Goal: Information Seeking & Learning: Understand process/instructions

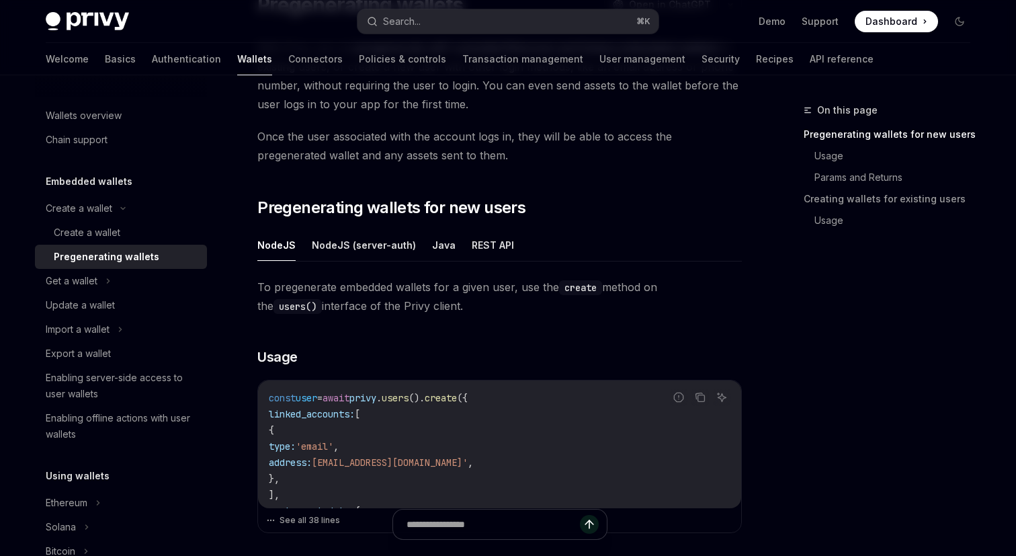
scroll to position [132, 0]
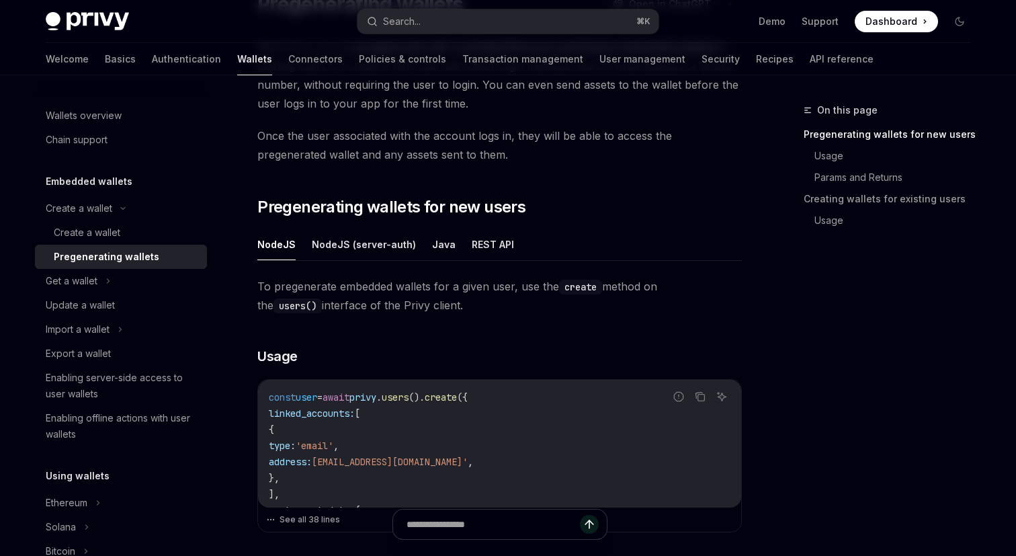
scroll to position [163, 0]
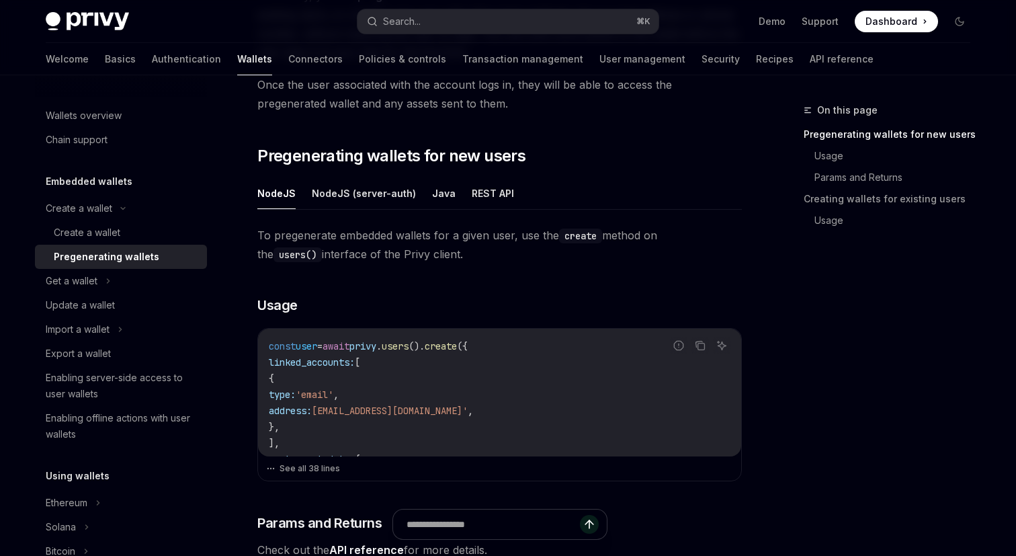
click at [747, 301] on div "On this page Pregenerating wallets for new users Usage Params and Returns Creat…" at bounding box center [508, 560] width 947 height 1337
click at [748, 295] on div "On this page Pregenerating wallets for new users Usage Params and Returns Creat…" at bounding box center [508, 560] width 947 height 1337
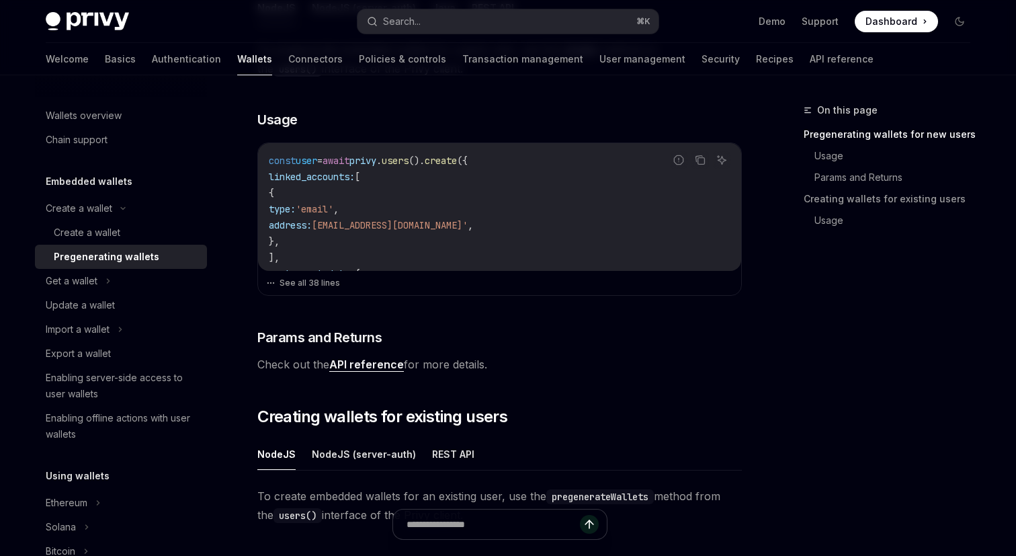
click at [754, 328] on div "On this page Pregenerating wallets for new users Usage Params and Returns Creat…" at bounding box center [508, 375] width 947 height 1337
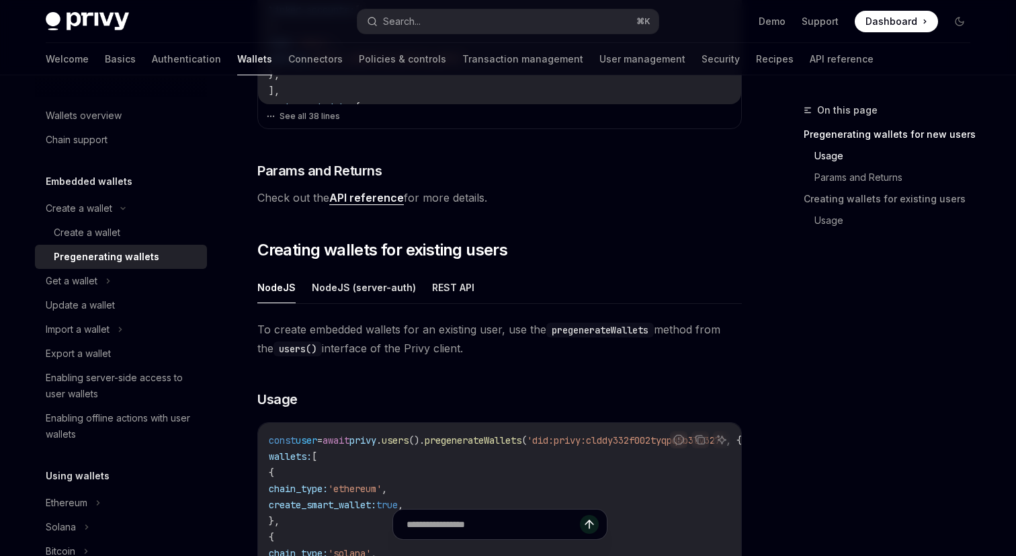
click at [756, 313] on div "On this page Pregenerating wallets for new users Usage Params and Returns Creat…" at bounding box center [508, 208] width 947 height 1337
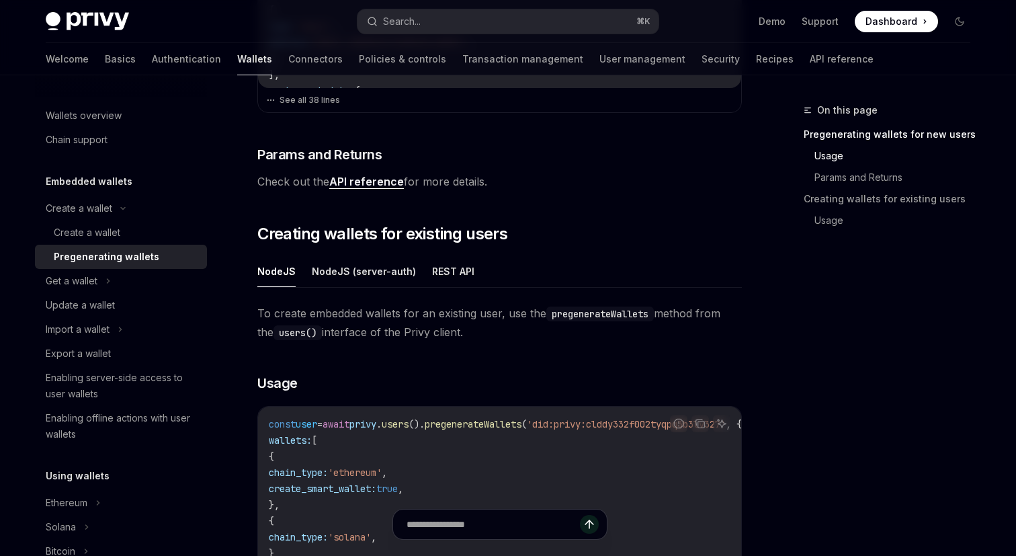
scroll to position [600, 0]
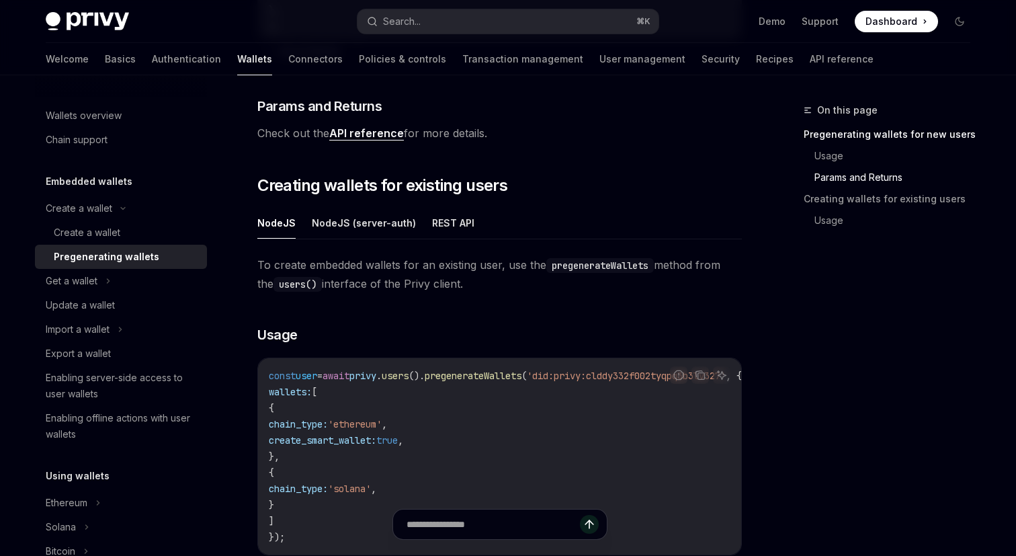
click at [756, 301] on div "On this page Pregenerating wallets for new users Usage Params and Returns Creat…" at bounding box center [508, 144] width 947 height 1337
click at [756, 310] on div "On this page Pregenerating wallets for new users Usage Params and Returns Creat…" at bounding box center [508, 144] width 947 height 1337
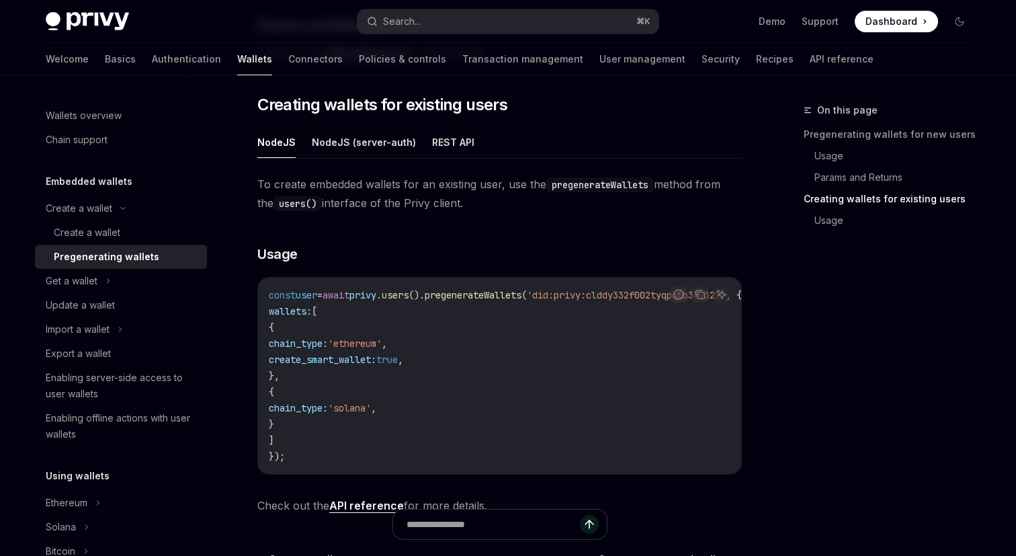
click at [757, 285] on div "On this page Pregenerating wallets for new users Usage Params and Returns Creat…" at bounding box center [508, 63] width 947 height 1337
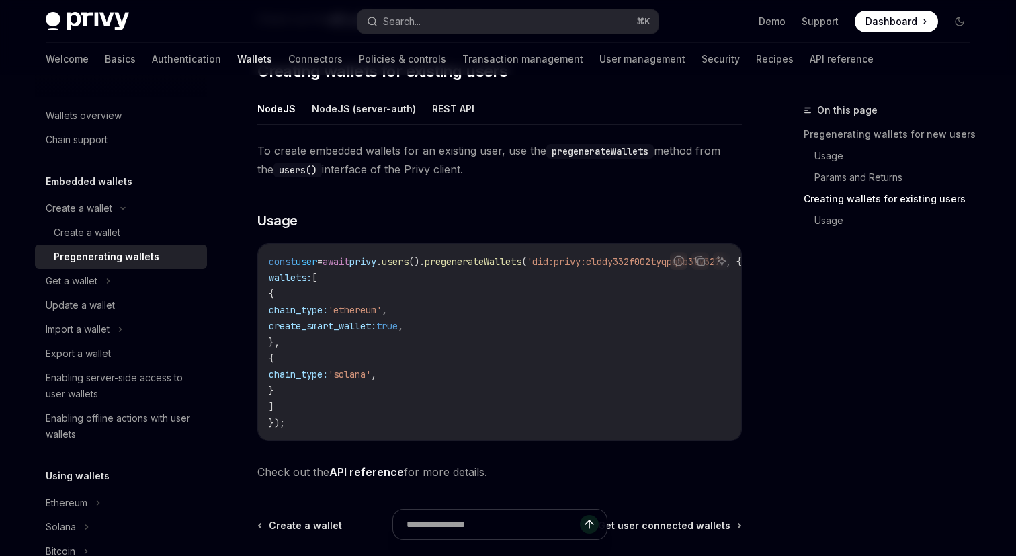
click at [759, 297] on div "On this page Pregenerating wallets for new users Usage Params and Returns Creat…" at bounding box center [508, 29] width 947 height 1337
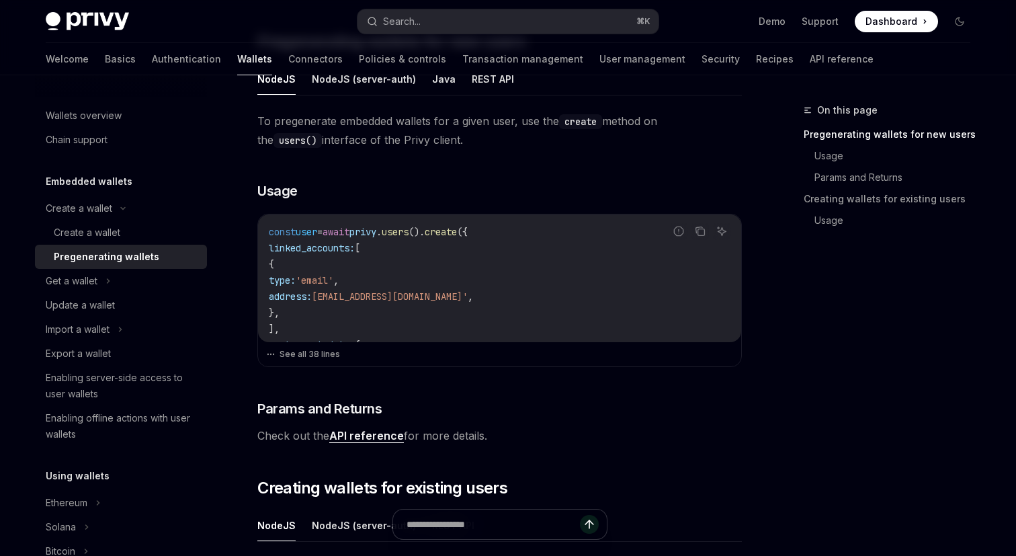
scroll to position [271, 0]
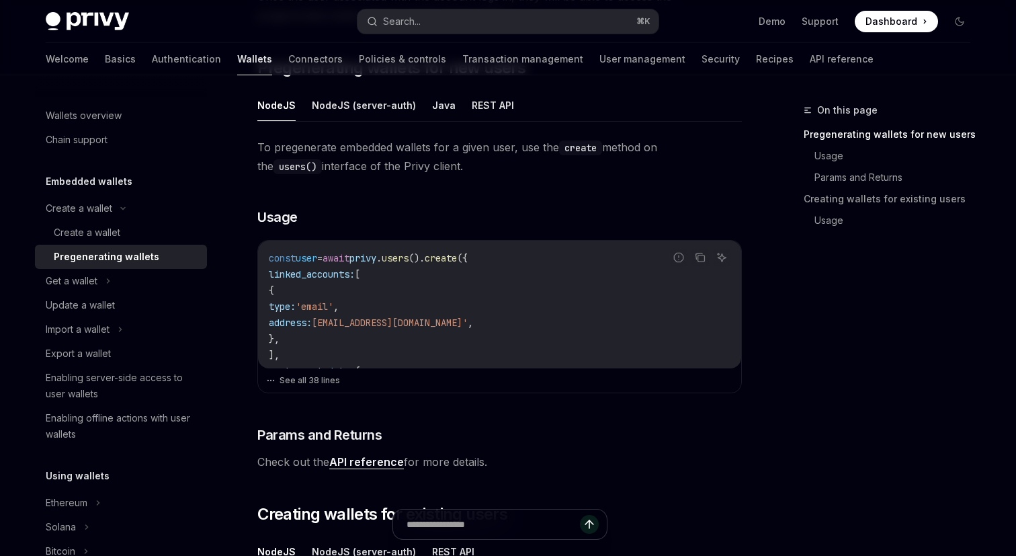
click at [820, 315] on div "On this page Pregenerating wallets for new users Usage Params and Returns Creat…" at bounding box center [879, 329] width 204 height 454
click at [788, 295] on div "On this page Pregenerating wallets for new users Usage Params and Returns Creat…" at bounding box center [879, 329] width 204 height 454
click at [780, 288] on div "On this page Pregenerating wallets for new users Usage Params and Returns Creat…" at bounding box center [879, 329] width 204 height 454
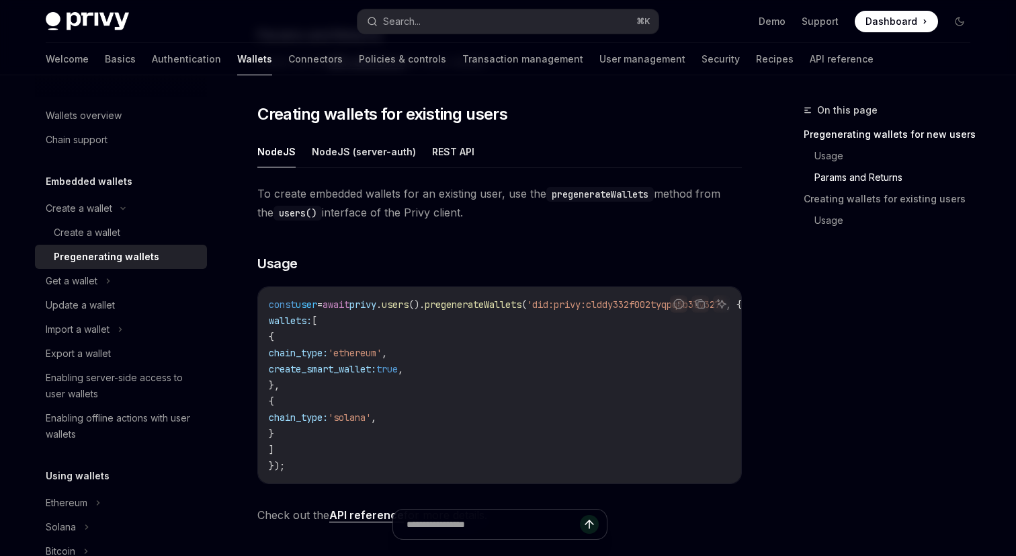
scroll to position [704, 0]
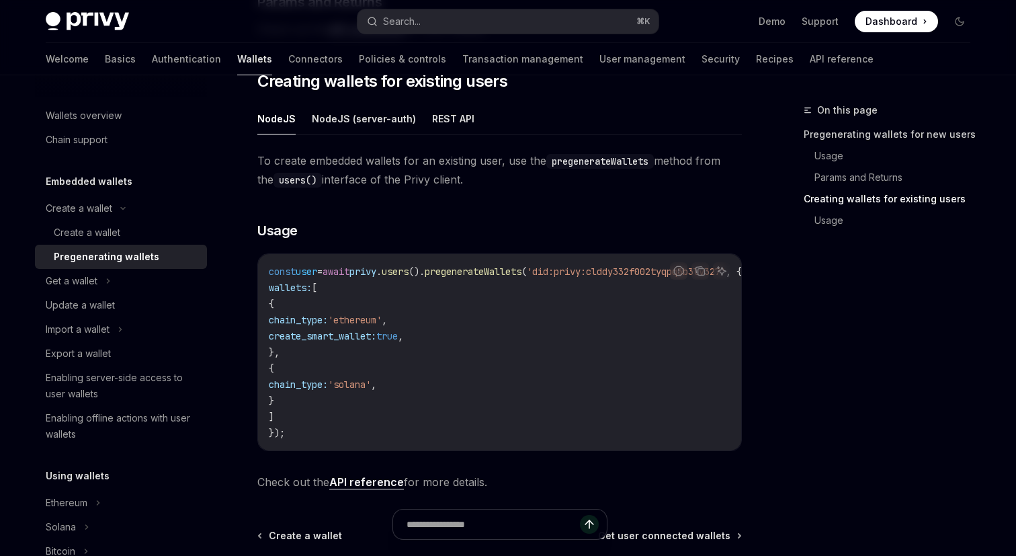
click at [824, 140] on link "Pregenerating wallets for new users" at bounding box center [892, 135] width 177 height 22
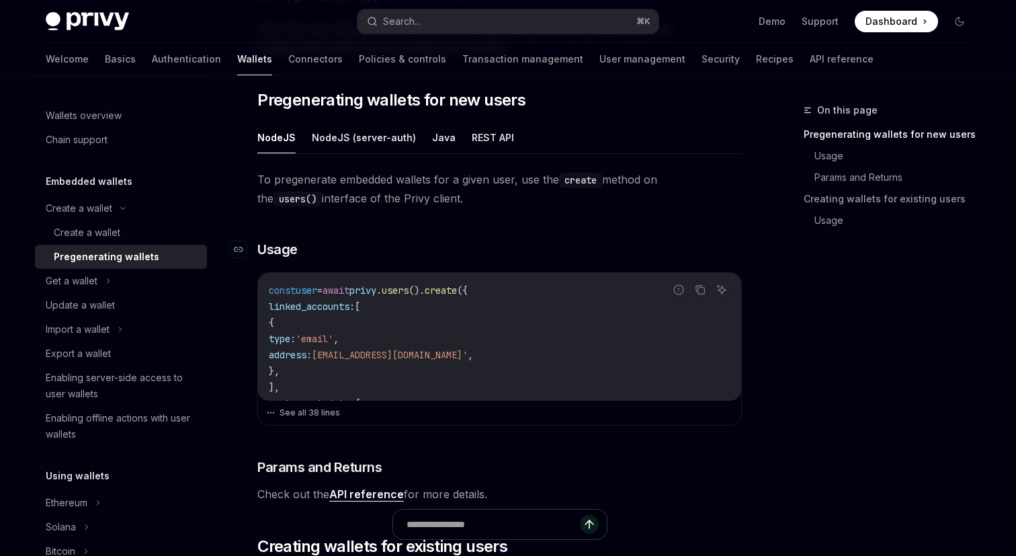
scroll to position [226, 0]
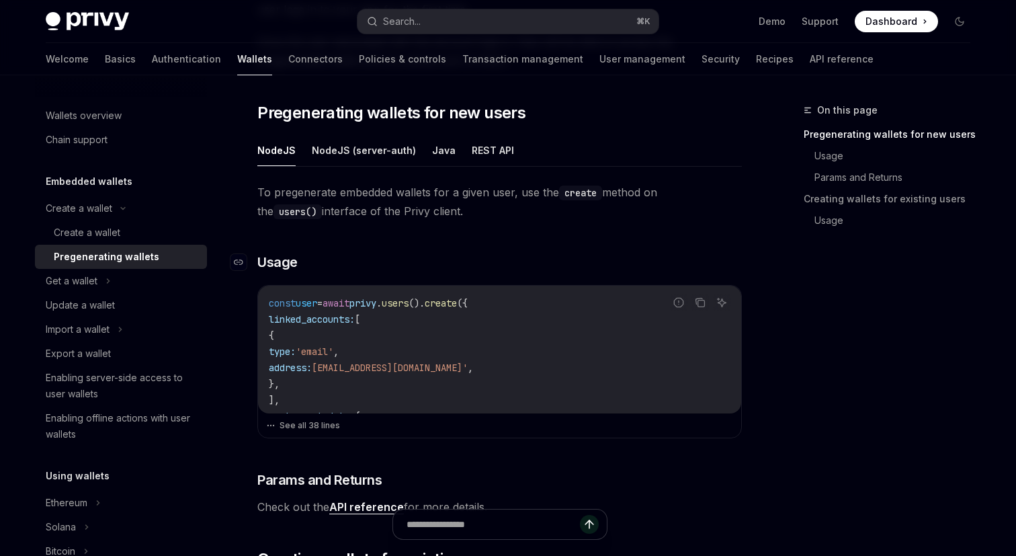
click at [607, 253] on h3 "​ Usage" at bounding box center [499, 262] width 485 height 19
click at [596, 253] on h3 "​ Usage" at bounding box center [499, 262] width 485 height 19
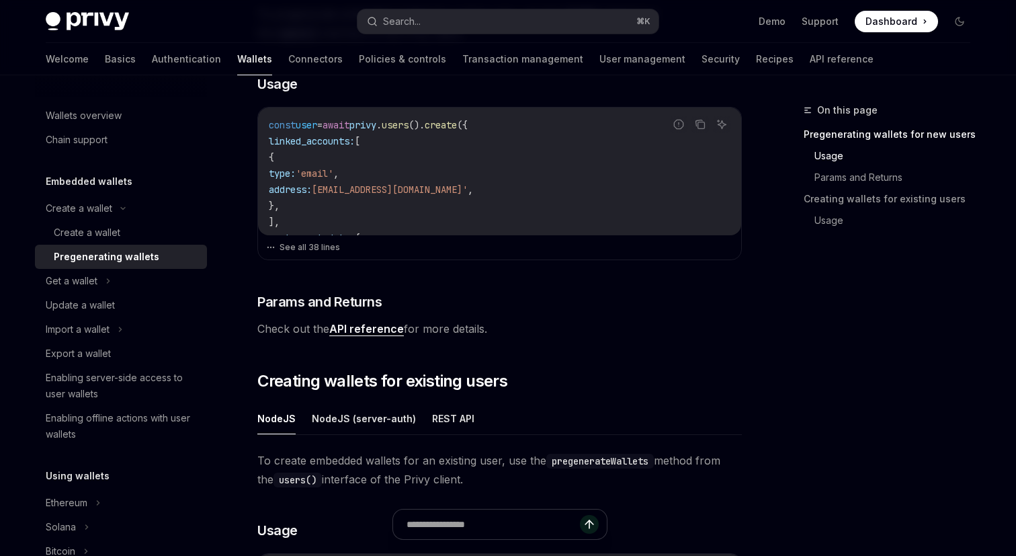
scroll to position [419, 0]
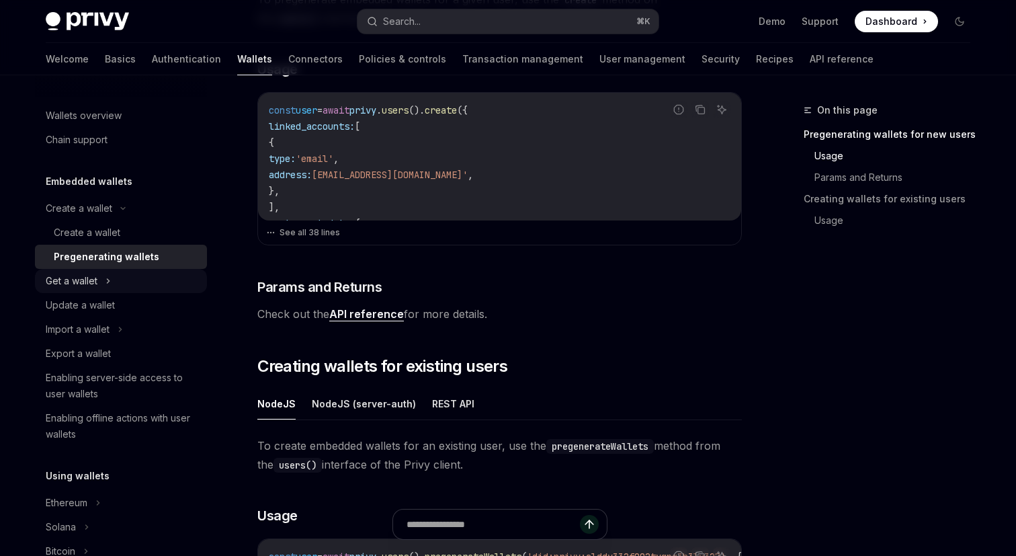
click at [145, 278] on div "Get a wallet" at bounding box center [121, 281] width 172 height 24
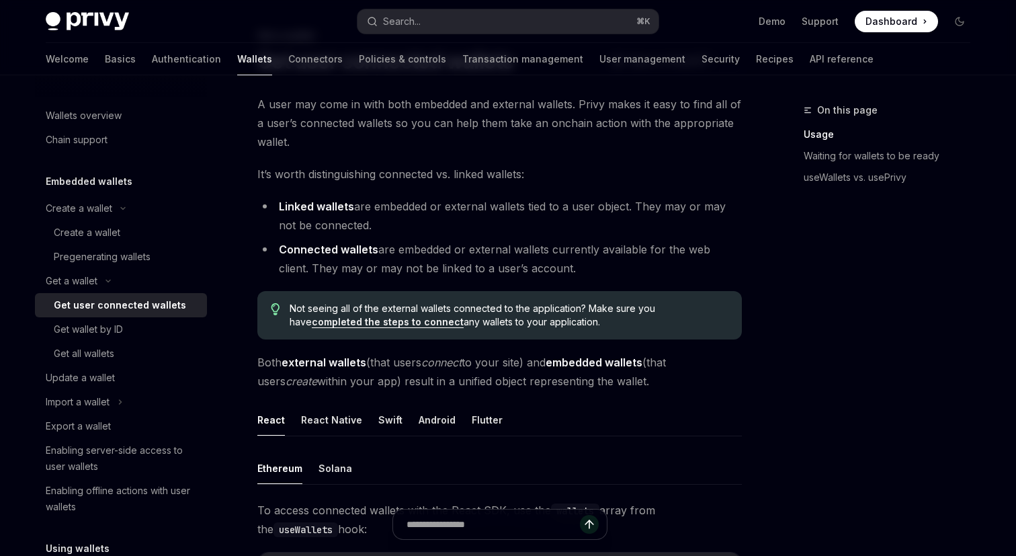
scroll to position [38, 0]
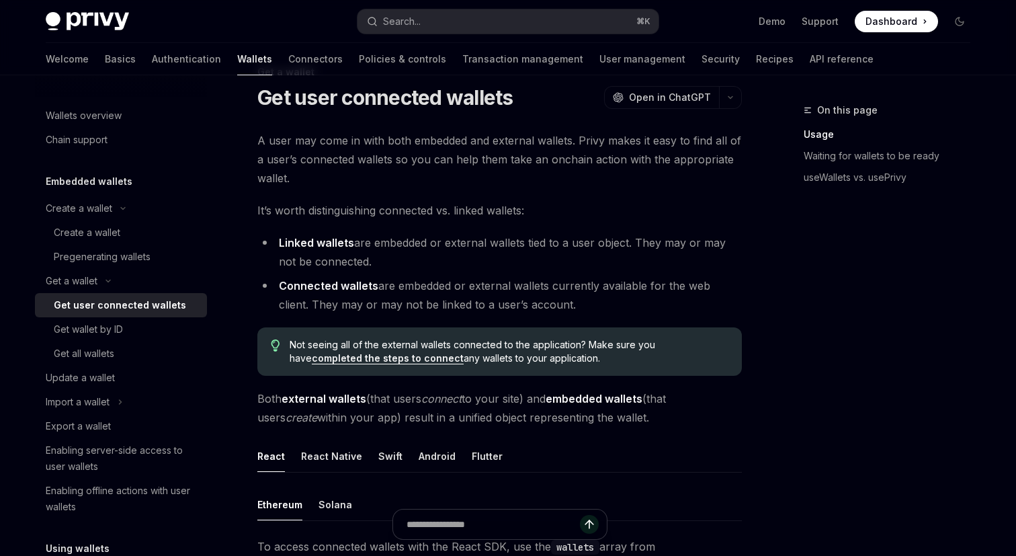
click at [540, 266] on li "Linked wallets are embedded or external wallets tied to a user object. They may…" at bounding box center [499, 252] width 485 height 38
click at [126, 335] on div "Get wallet by ID" at bounding box center [126, 329] width 145 height 16
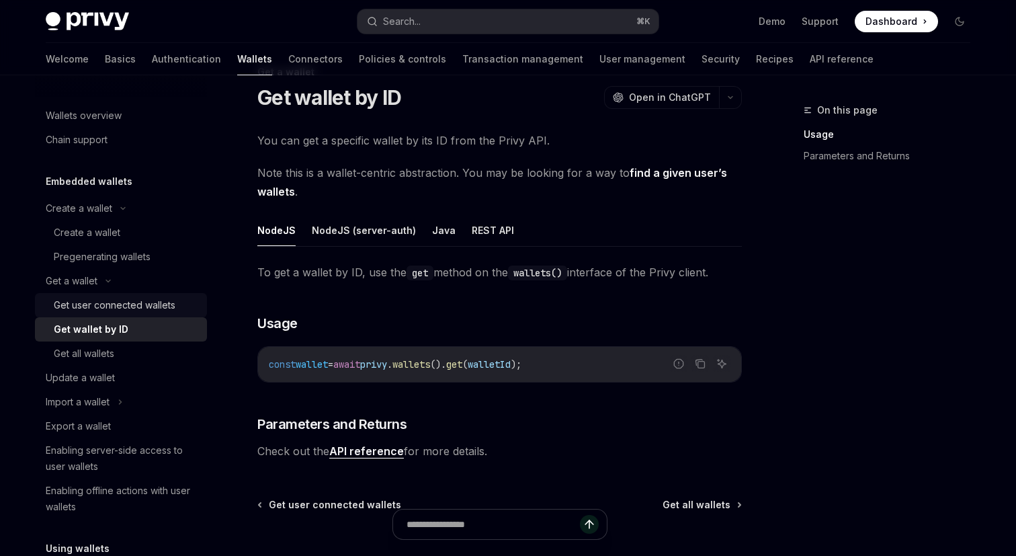
click at [132, 296] on link "Get user connected wallets" at bounding box center [121, 305] width 172 height 24
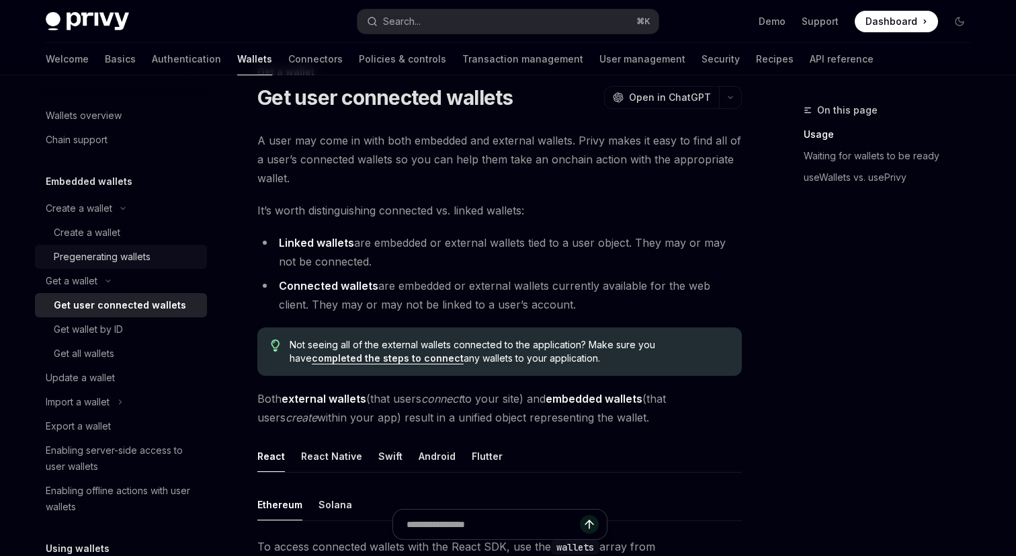
click at [138, 251] on div "Pregenerating wallets" at bounding box center [102, 257] width 97 height 16
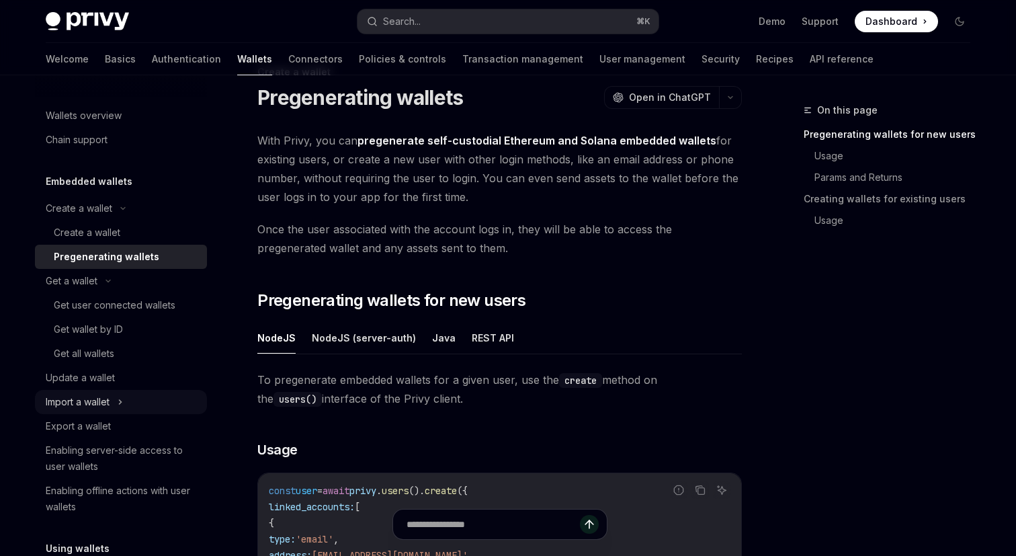
click at [153, 402] on div "Import a wallet" at bounding box center [121, 402] width 172 height 24
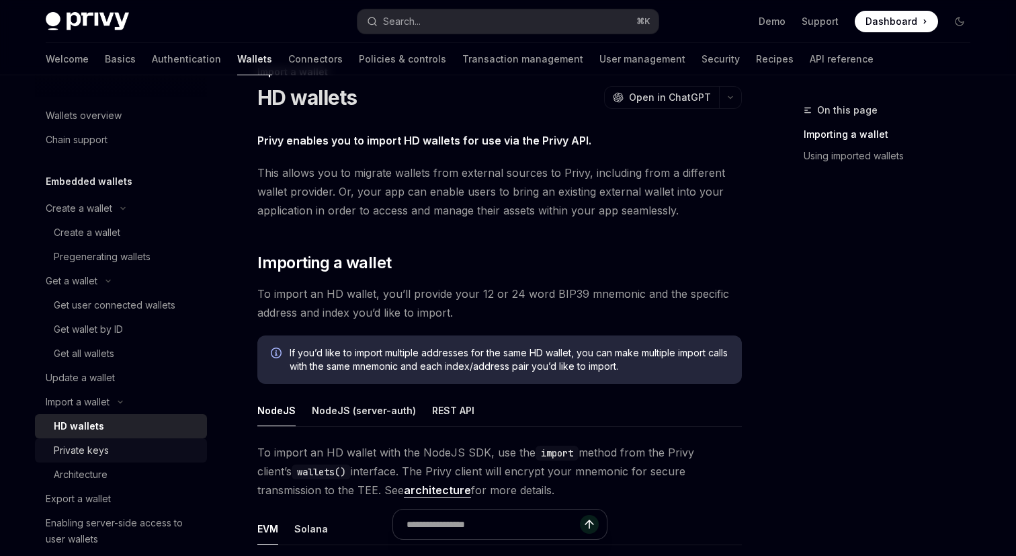
click at [153, 445] on div "Private keys" at bounding box center [126, 450] width 145 height 16
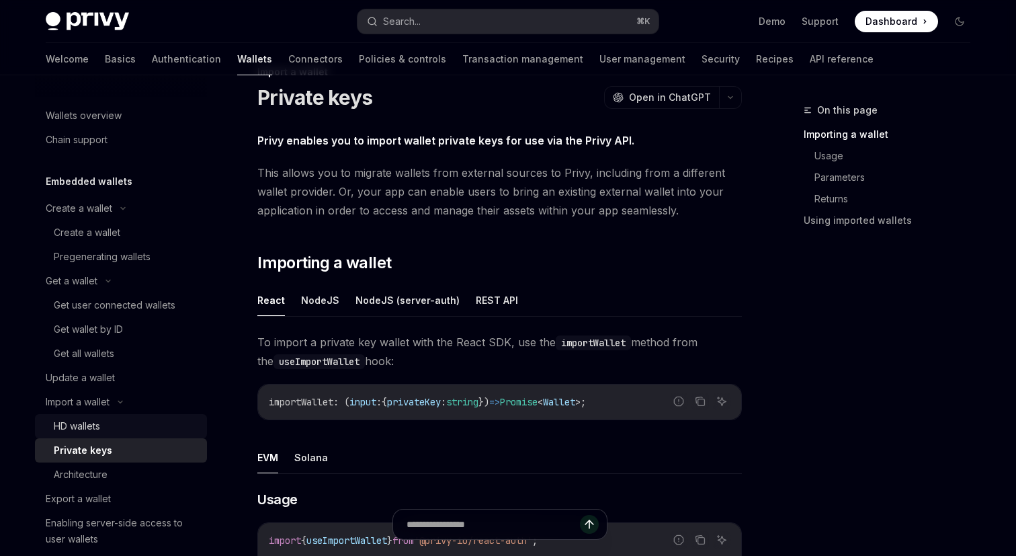
click at [151, 431] on div "HD wallets" at bounding box center [126, 426] width 145 height 16
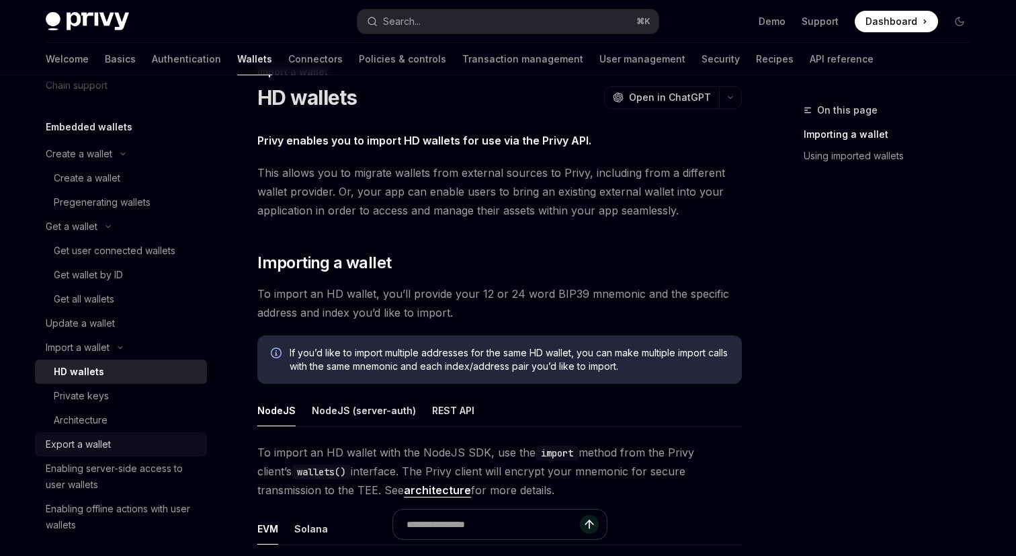
scroll to position [114, 0]
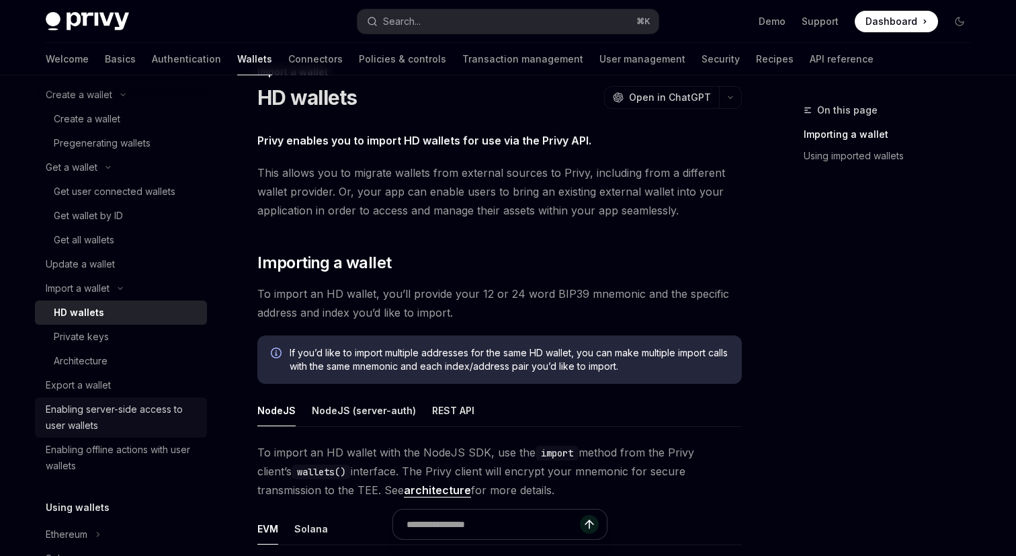
click at [146, 417] on div "Enabling server-side access to user wallets" at bounding box center [122, 417] width 153 height 32
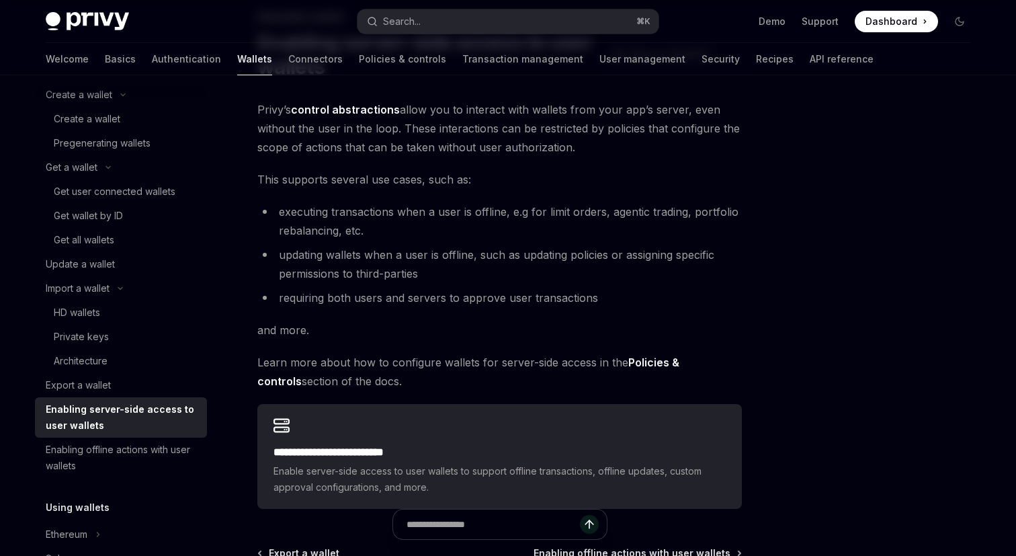
scroll to position [92, 0]
click at [261, 309] on div "**********" at bounding box center [499, 306] width 485 height 409
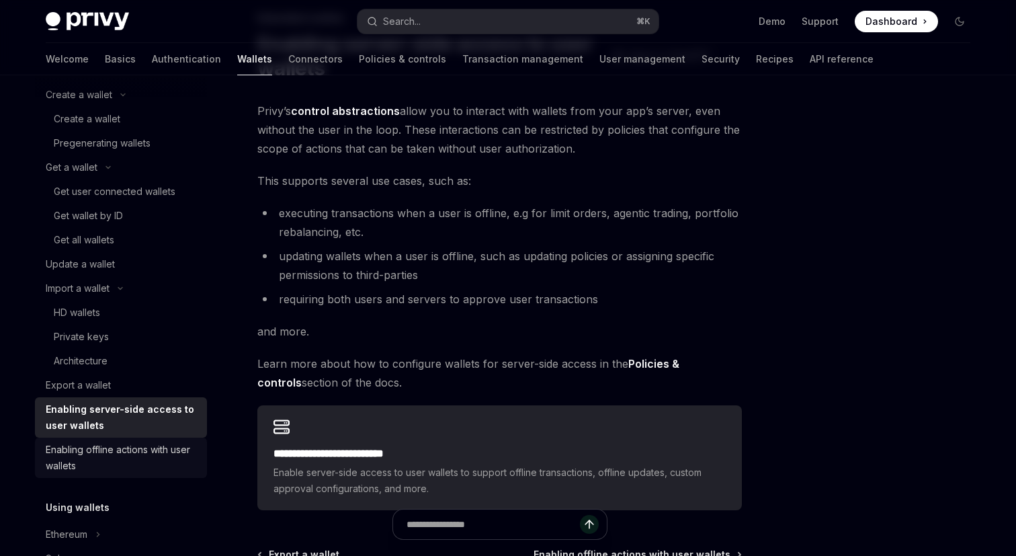
click at [137, 458] on div "Enabling offline actions with user wallets" at bounding box center [122, 458] width 153 height 32
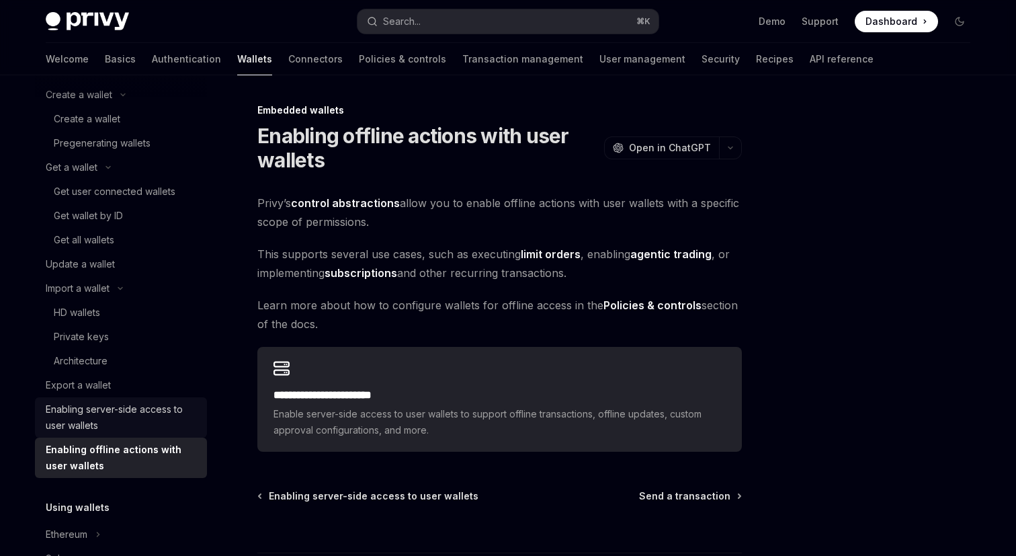
click at [152, 417] on div "Enabling server-side access to user wallets" at bounding box center [122, 417] width 153 height 32
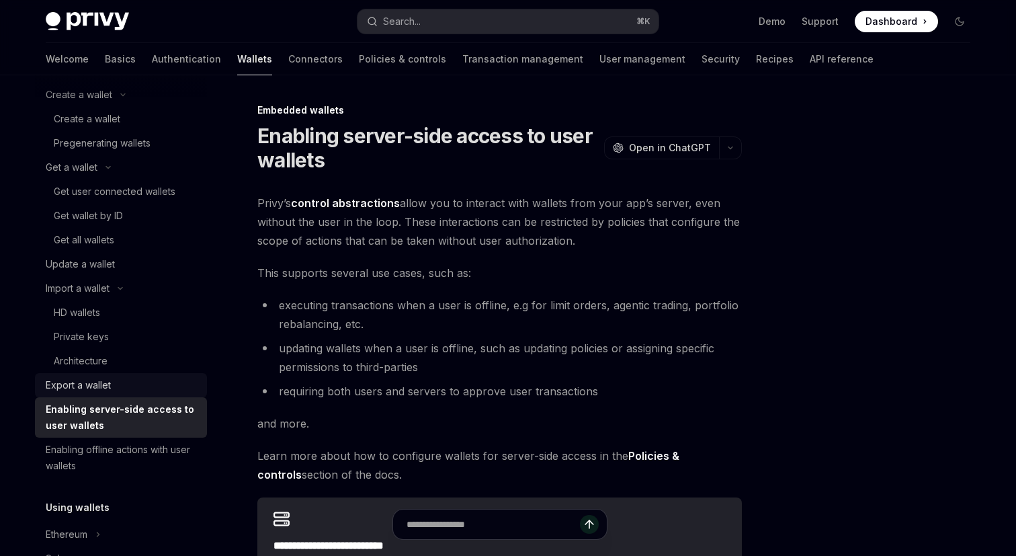
click at [151, 384] on div "Export a wallet" at bounding box center [122, 385] width 153 height 16
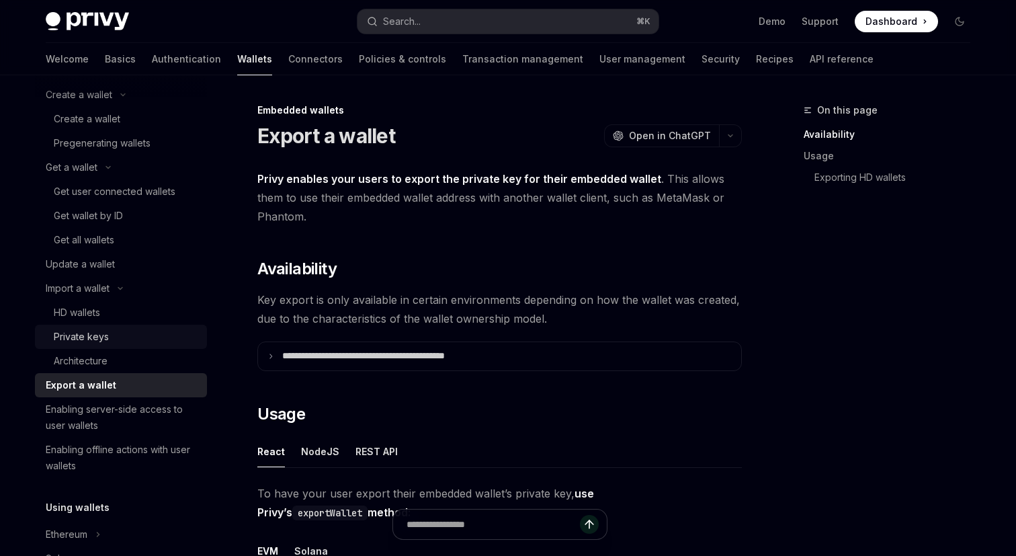
click at [146, 333] on div "Private keys" at bounding box center [126, 337] width 145 height 16
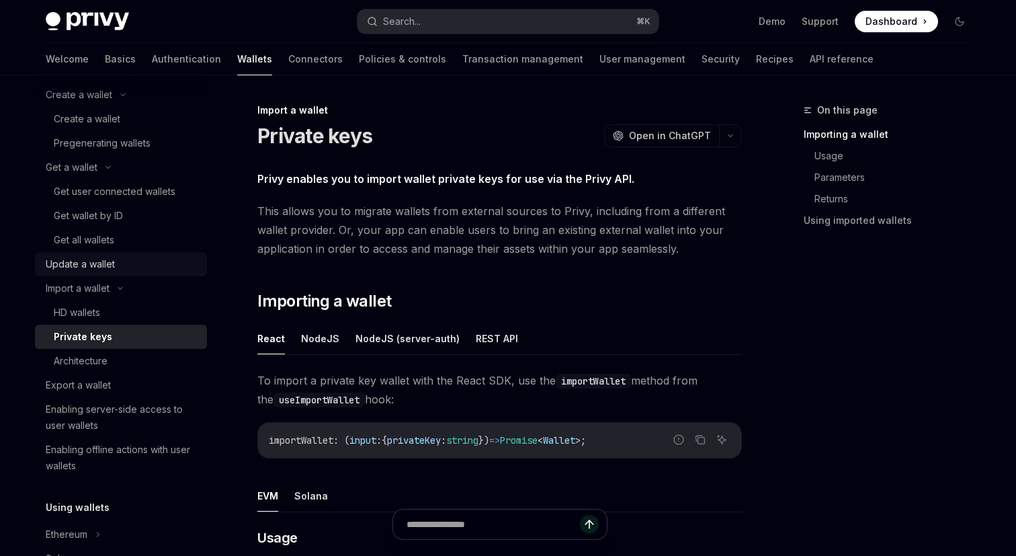
click at [136, 273] on link "Update a wallet" at bounding box center [121, 264] width 172 height 24
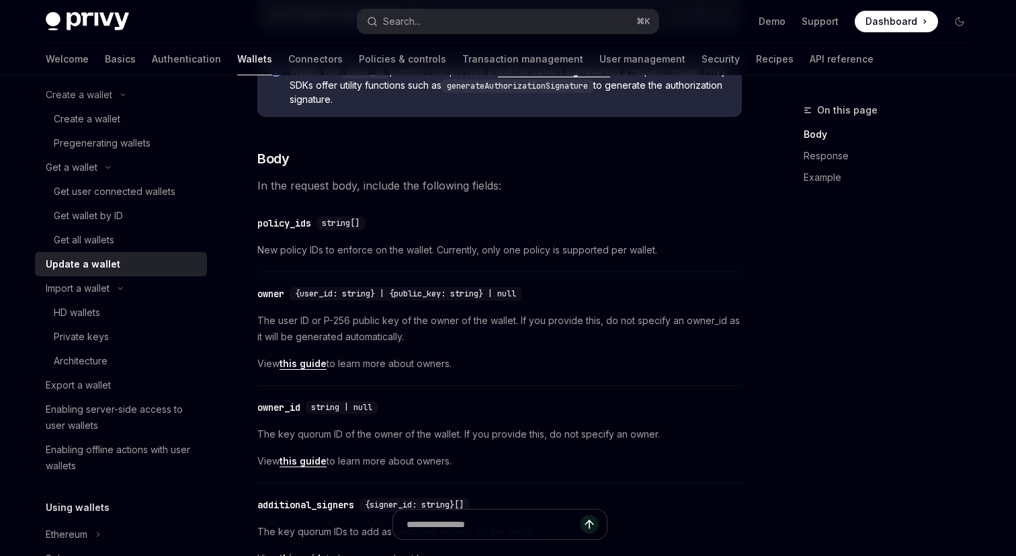
scroll to position [247, 0]
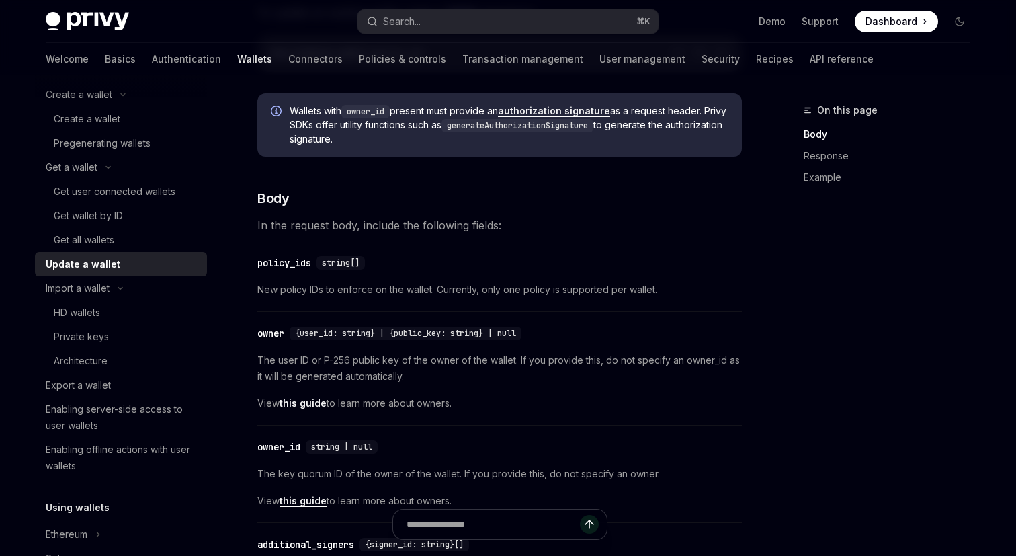
click at [136, 245] on div "Get all wallets" at bounding box center [126, 240] width 145 height 16
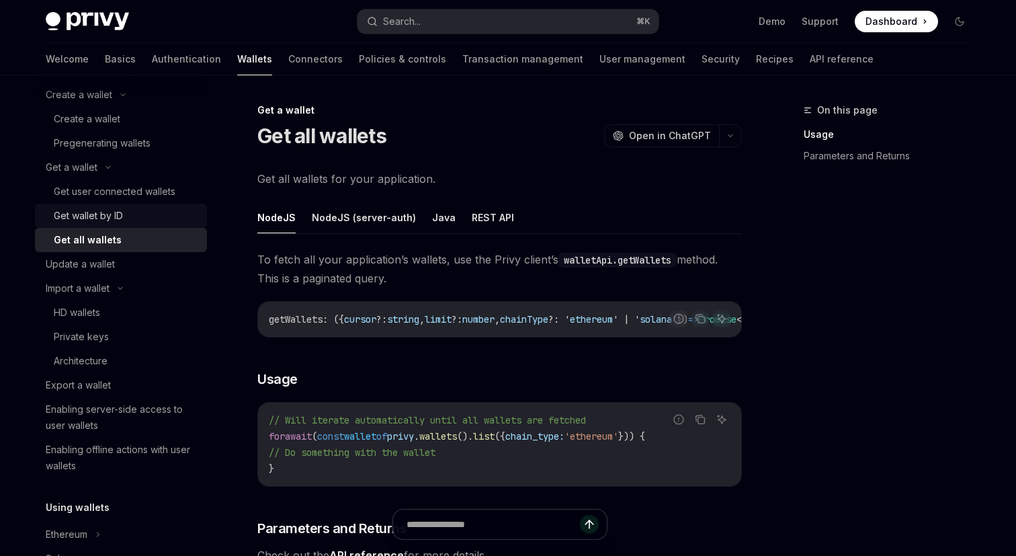
click at [136, 214] on div "Get wallet by ID" at bounding box center [126, 216] width 145 height 16
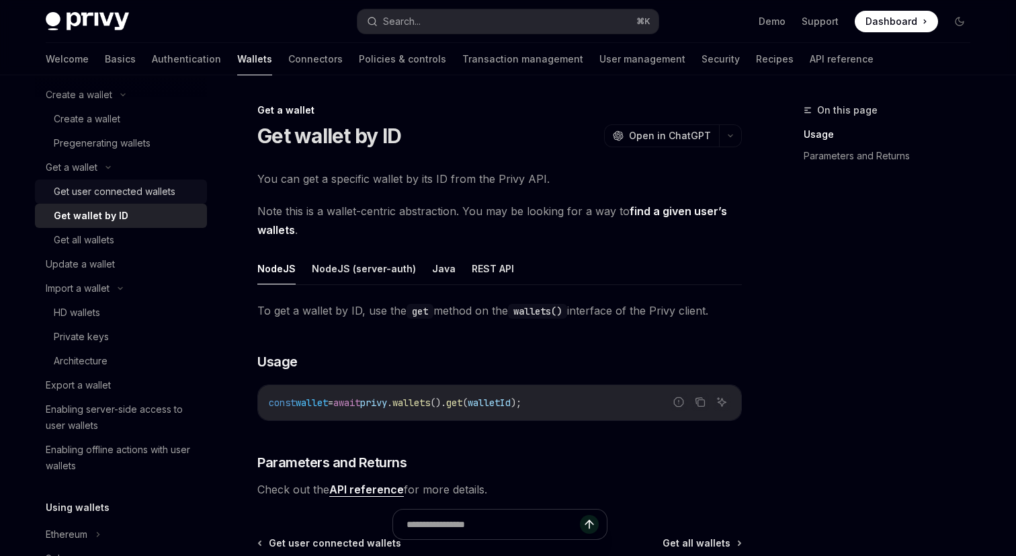
click at [139, 196] on div "Get user connected wallets" at bounding box center [115, 192] width 122 height 16
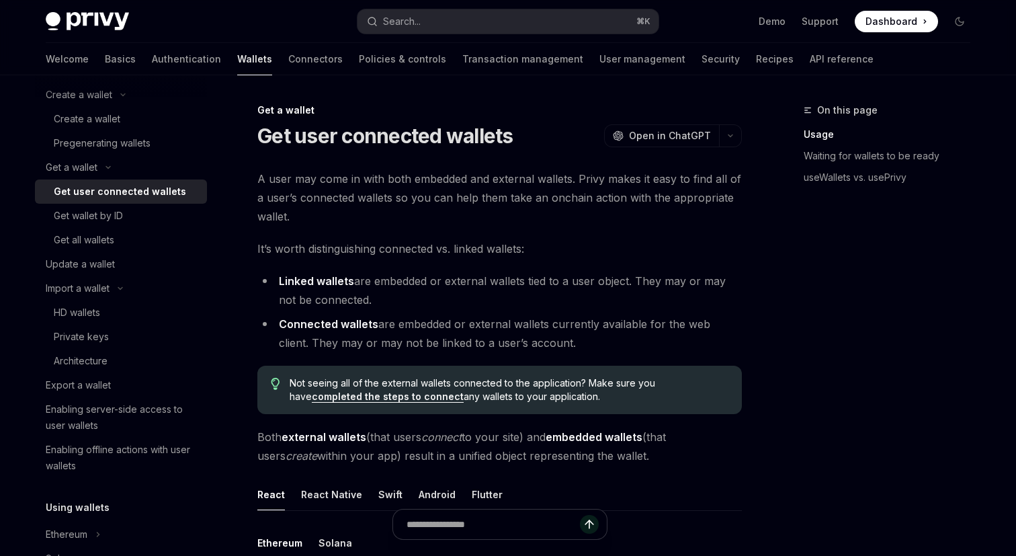
scroll to position [62, 0]
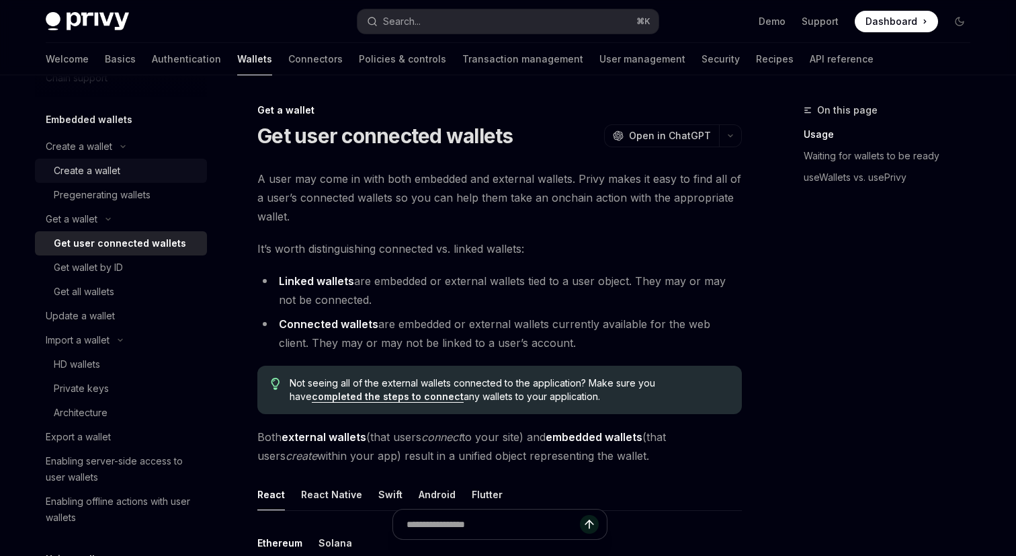
click at [138, 177] on div "Create a wallet" at bounding box center [126, 171] width 145 height 16
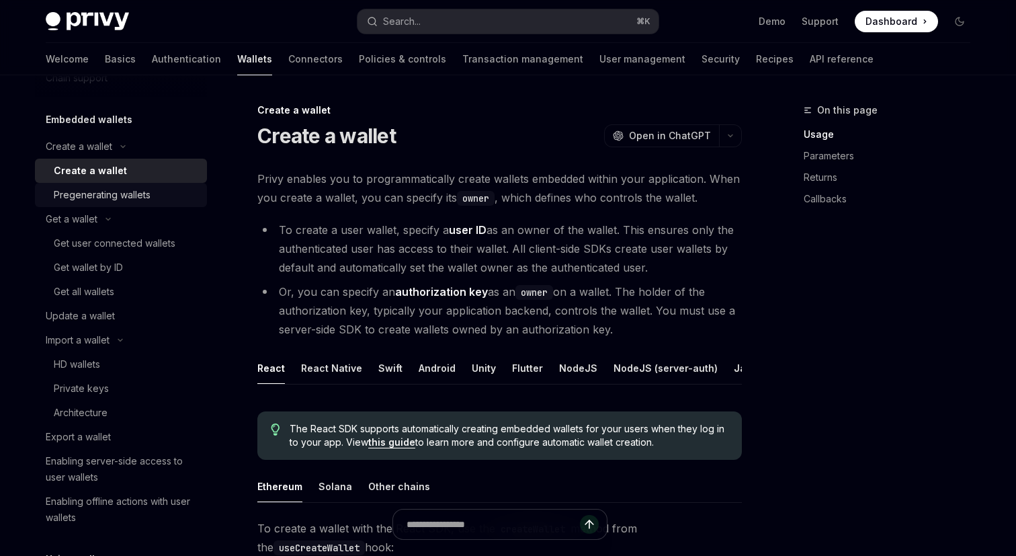
click at [138, 194] on div "Pregenerating wallets" at bounding box center [102, 195] width 97 height 16
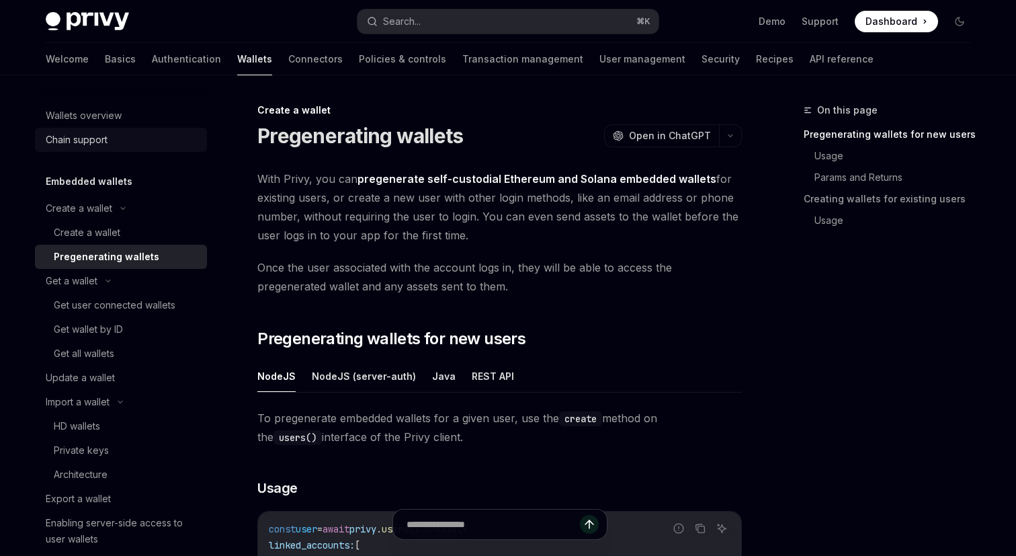
click at [112, 143] on div "Chain support" at bounding box center [122, 140] width 153 height 16
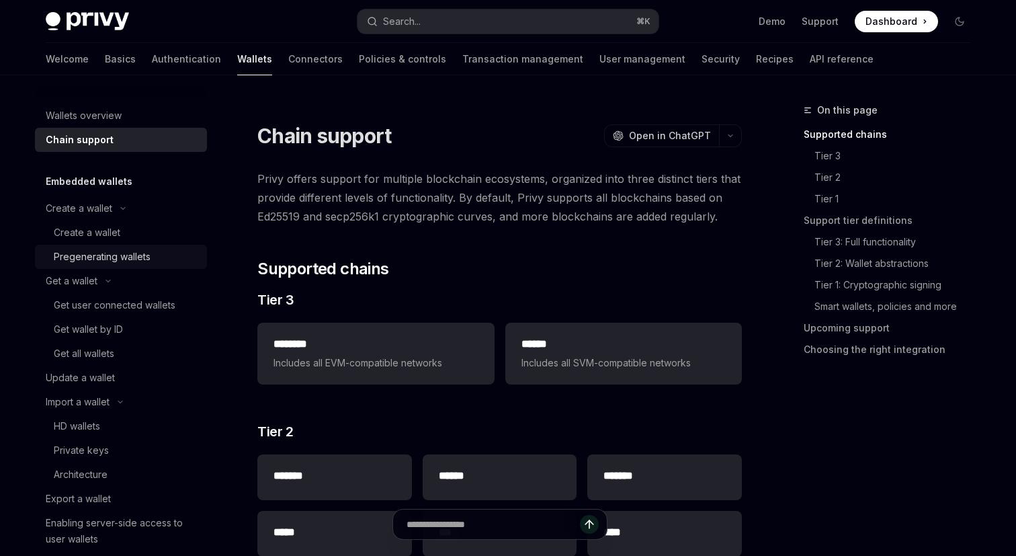
click at [153, 262] on div "Pregenerating wallets" at bounding box center [126, 257] width 145 height 16
type textarea "*"
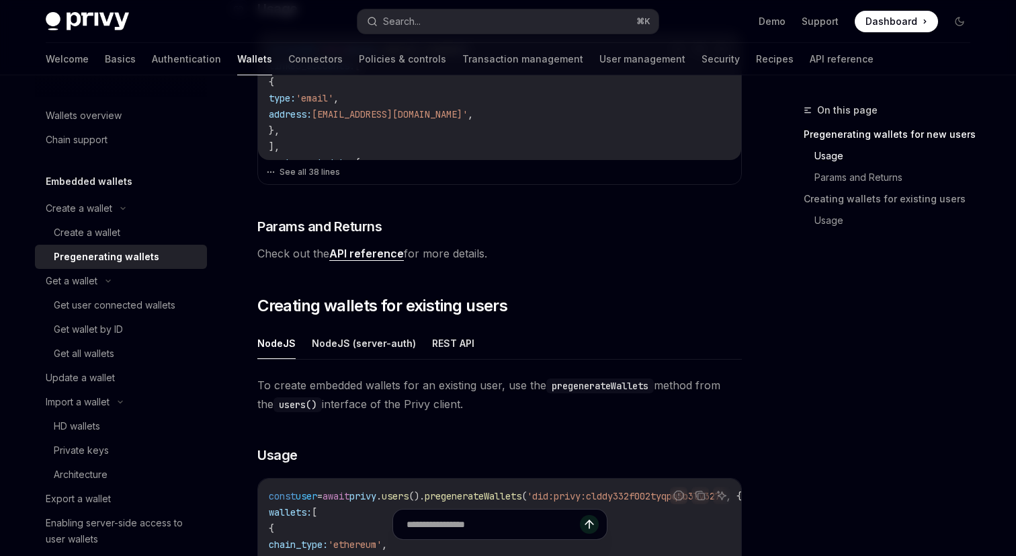
scroll to position [502, 0]
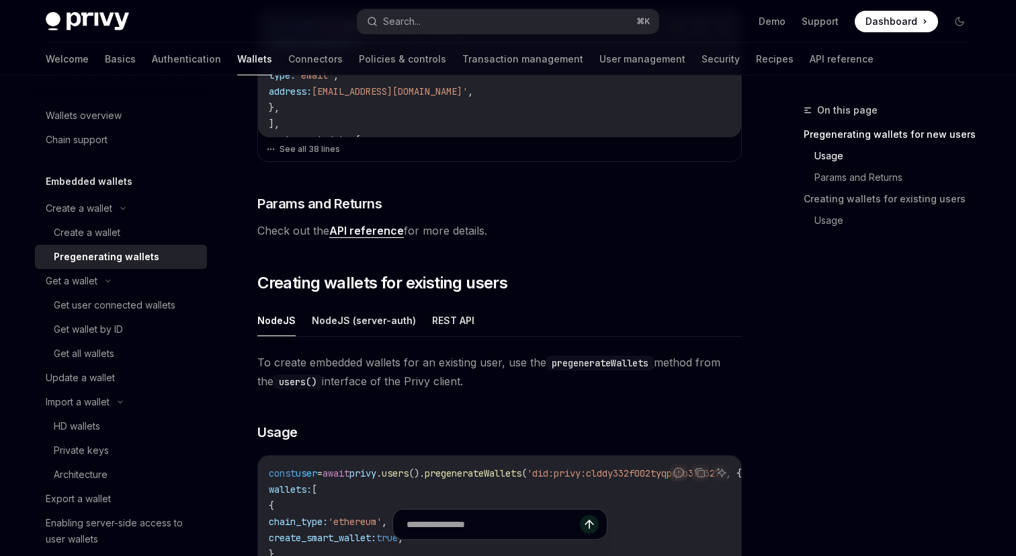
click at [471, 259] on div "With Privy, you can pregenerate self-custodial Ethereum and Solana embedded wal…" at bounding box center [499, 180] width 485 height 1026
click at [378, 233] on link "API reference" at bounding box center [366, 231] width 75 height 14
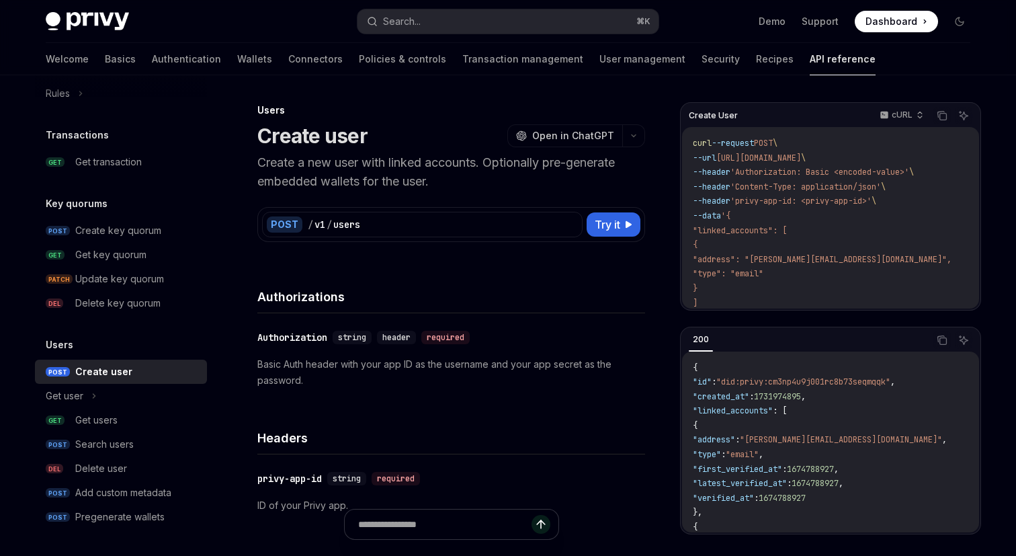
click at [458, 264] on div "Authorizations" at bounding box center [451, 289] width 388 height 50
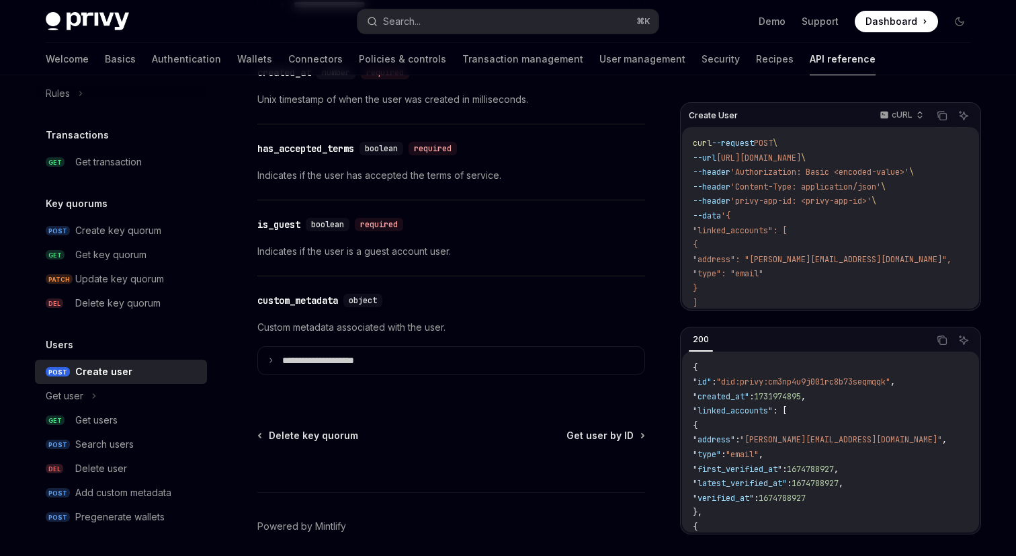
scroll to position [1558, 0]
click at [392, 202] on div "​ has_accepted_terms boolean required Indicates if the user has accepted the te…" at bounding box center [451, 163] width 388 height 75
click at [427, 202] on div "​ has_accepted_terms boolean required Indicates if the user has accepted the te…" at bounding box center [451, 163] width 388 height 75
click at [466, 202] on div "​ has_accepted_terms boolean required Indicates if the user has accepted the te…" at bounding box center [451, 163] width 388 height 75
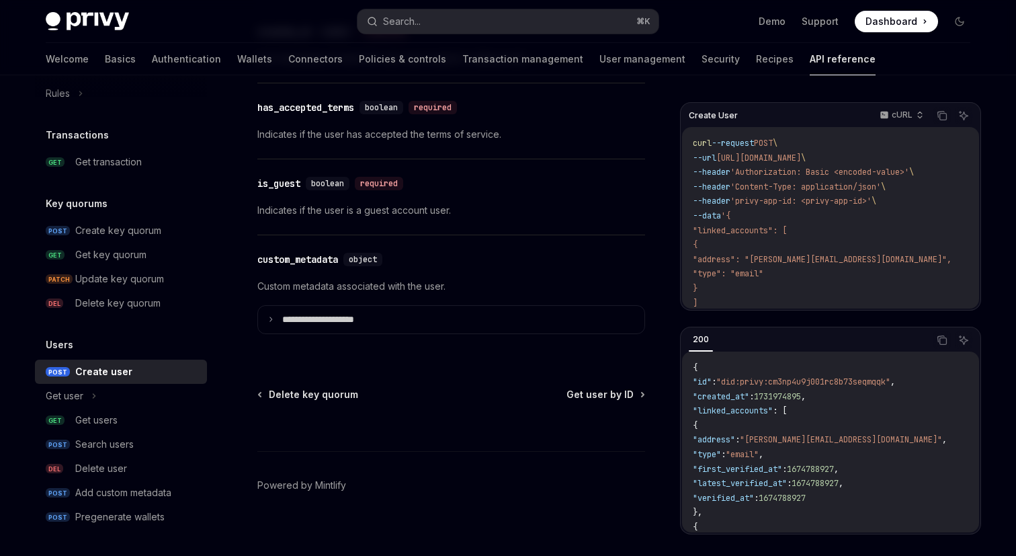
scroll to position [1544, 0]
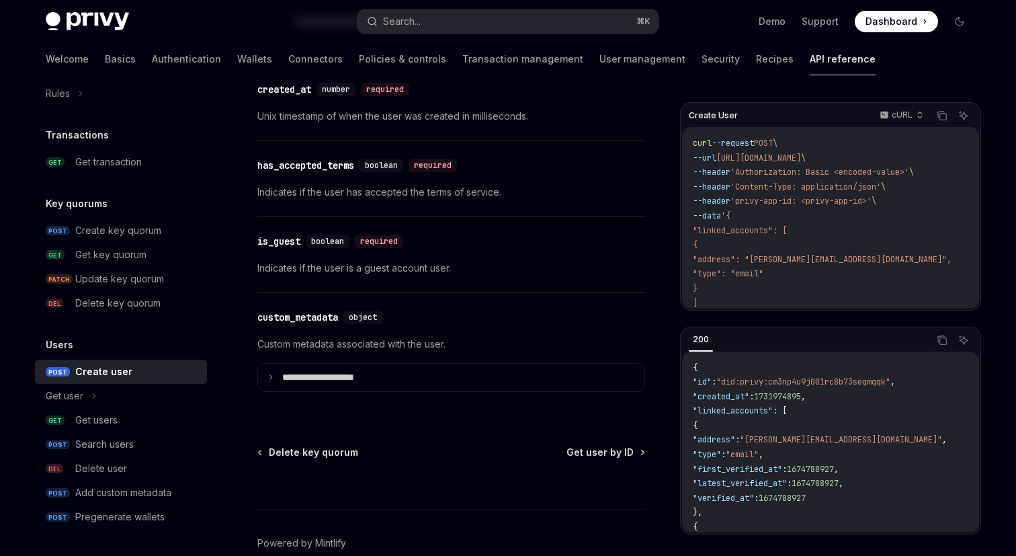
click at [735, 438] on span ""address"" at bounding box center [714, 439] width 42 height 11
copy span "address"
click at [741, 244] on code "curl --request POST \ --url https://api.privy.io/v1/users \ --header 'Authoriza…" at bounding box center [838, 230] width 291 height 189
click at [755, 244] on code "curl --request POST \ --url https://api.privy.io/v1/users \ --header 'Authoriza…" at bounding box center [838, 230] width 291 height 189
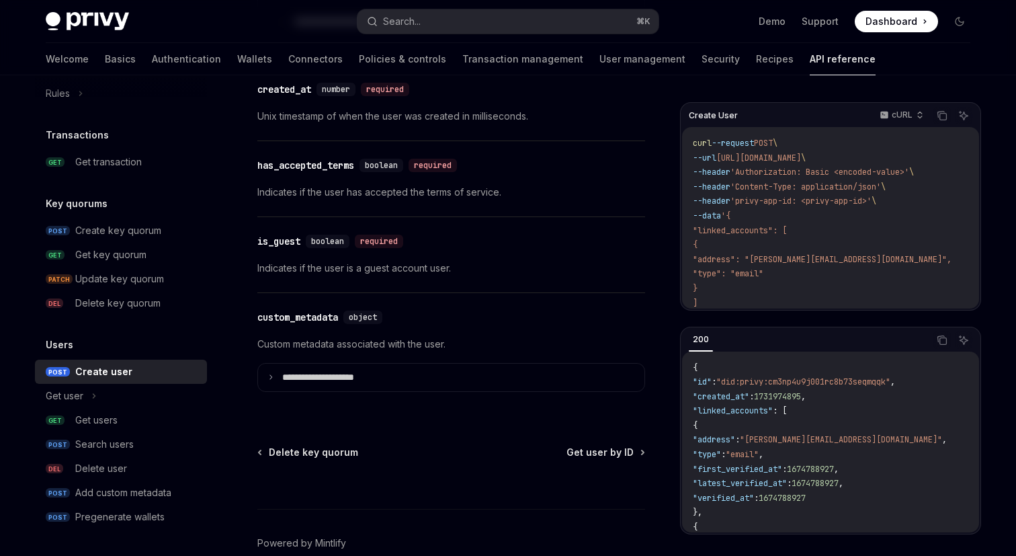
drag, startPoint x: 762, startPoint y: 294, endPoint x: 703, endPoint y: 197, distance: 114.0
click at [703, 197] on code "curl --request POST \ --url https://api.privy.io/v1/users \ --header 'Authoriza…" at bounding box center [838, 230] width 291 height 189
click at [703, 197] on span "--header" at bounding box center [712, 201] width 38 height 11
drag, startPoint x: 713, startPoint y: 298, endPoint x: 690, endPoint y: 140, distance: 159.5
click at [690, 140] on div "curl --request POST \ --url https://api.privy.io/v1/users \ --header 'Authoriza…" at bounding box center [830, 218] width 297 height 182
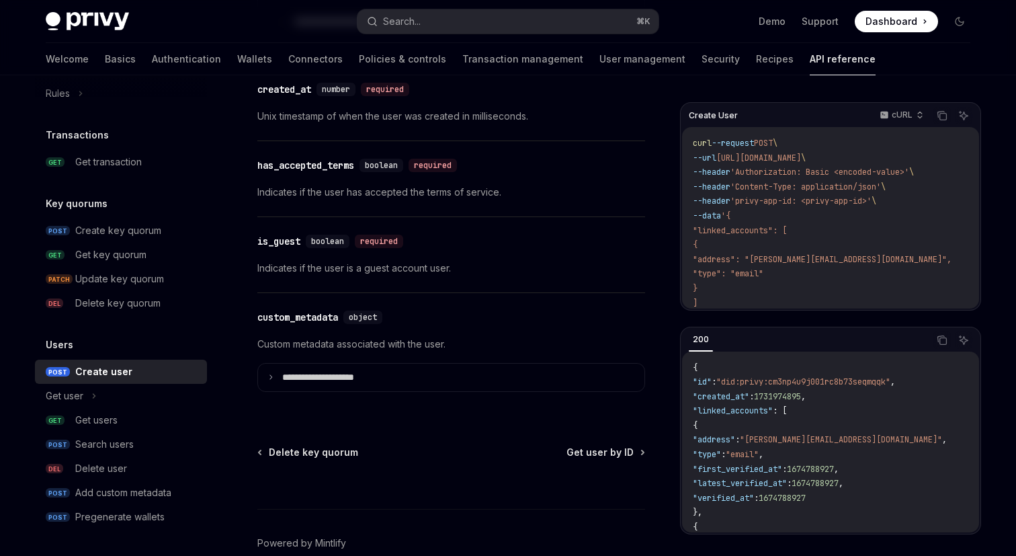
copy code "curl --request POST \ --url https://api.privy.io/v1/users \ --header 'Authoriza…"
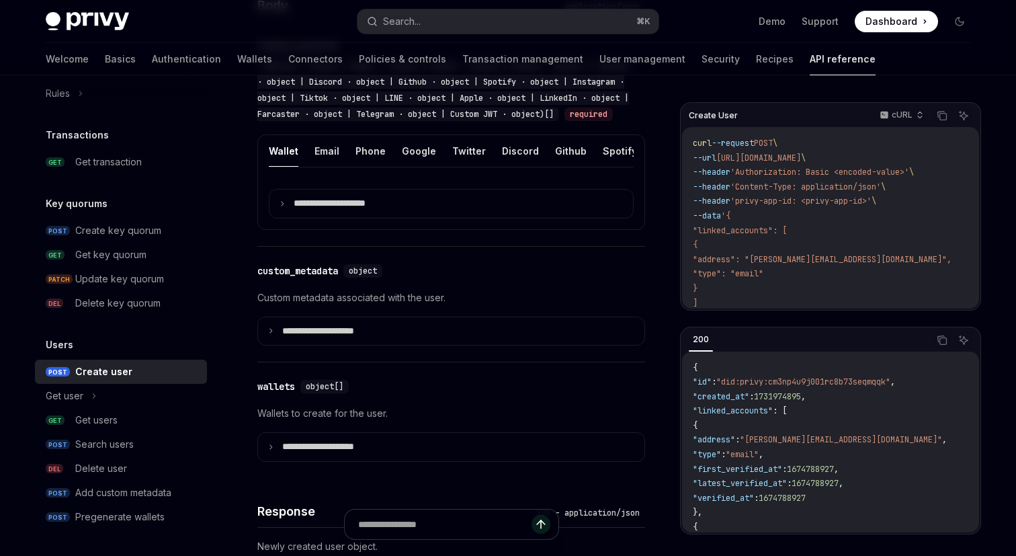
scroll to position [553, 0]
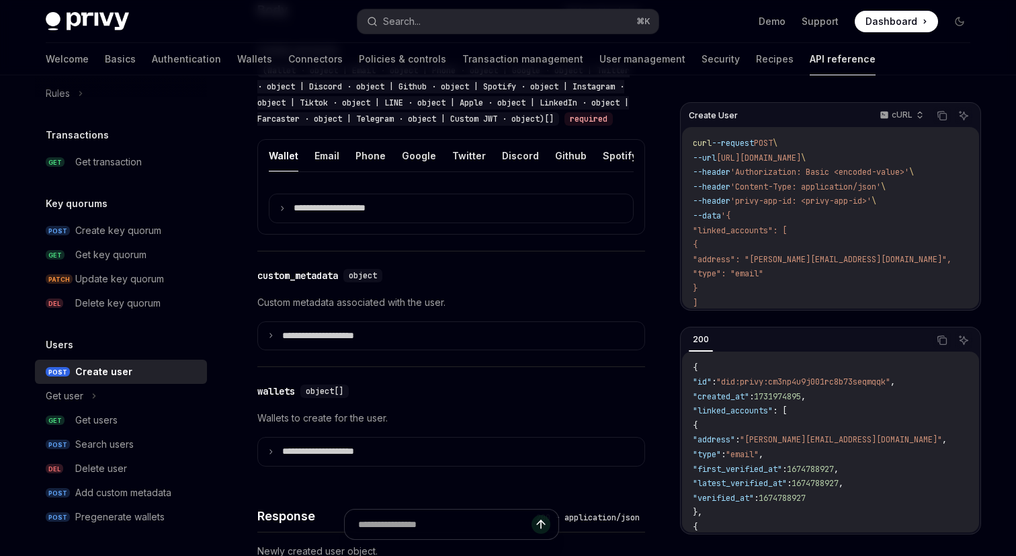
click at [633, 311] on p "Custom metadata associated with the user." at bounding box center [451, 302] width 388 height 16
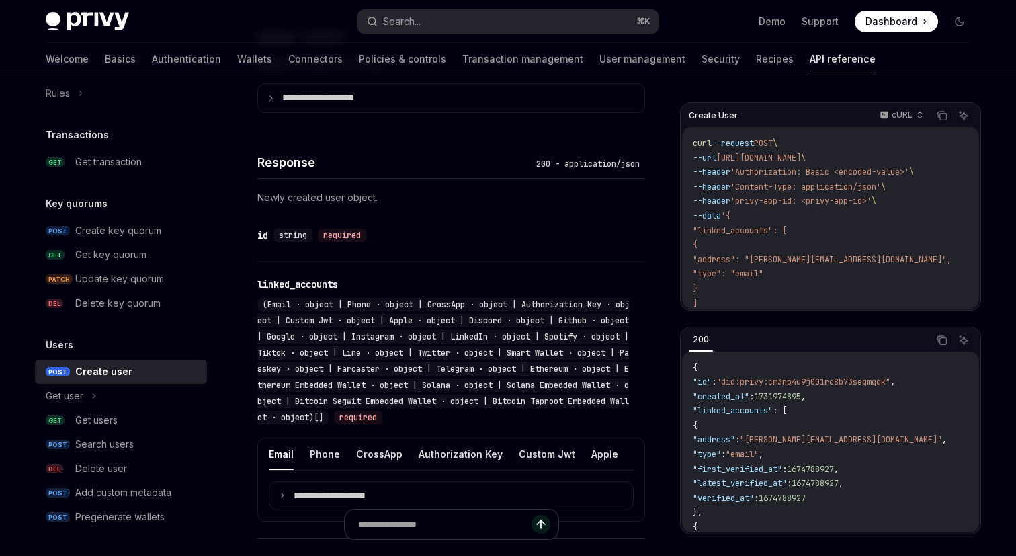
scroll to position [961, 0]
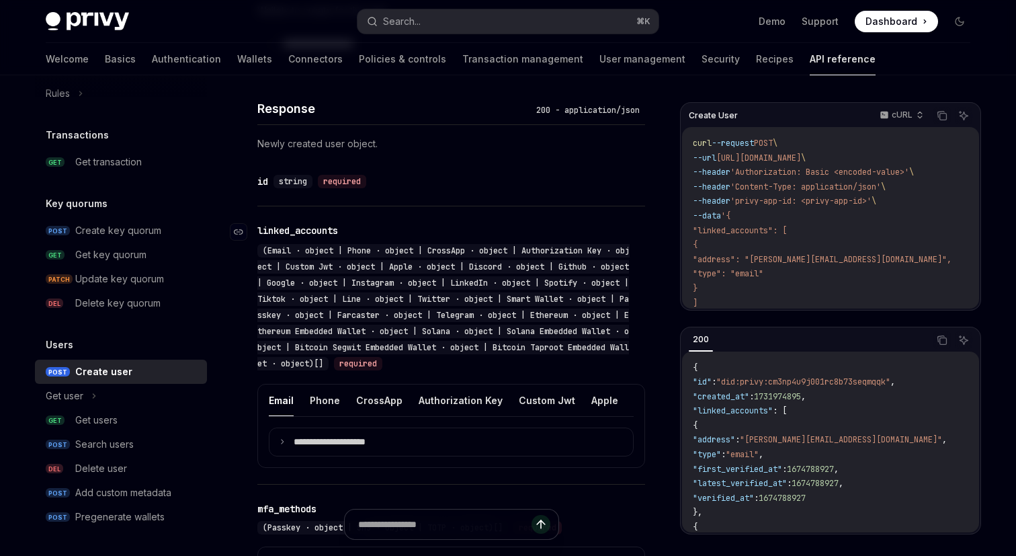
click at [372, 267] on span "(Email · object | Phone · object | CrossApp · object | Authorization Key · obje…" at bounding box center [443, 307] width 372 height 124
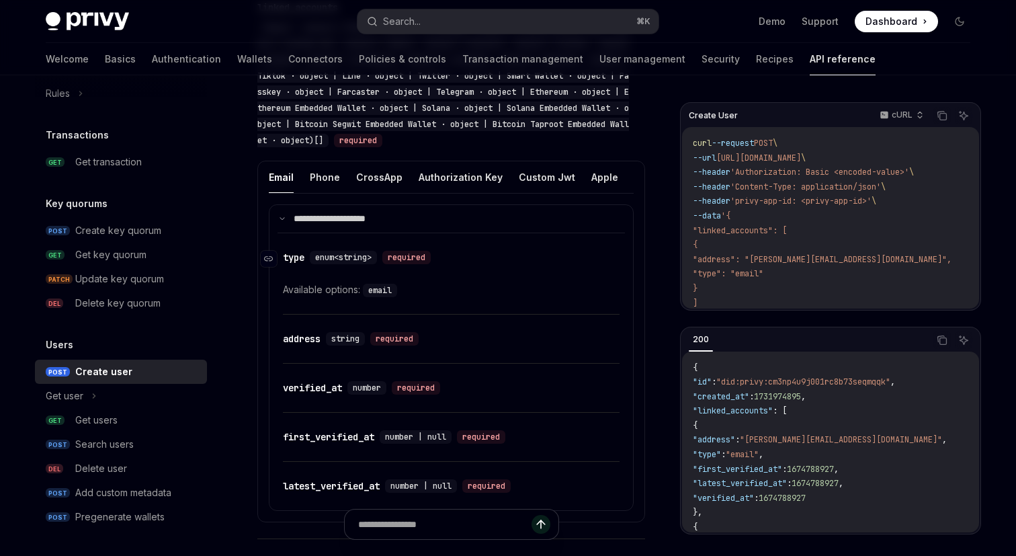
scroll to position [1077, 0]
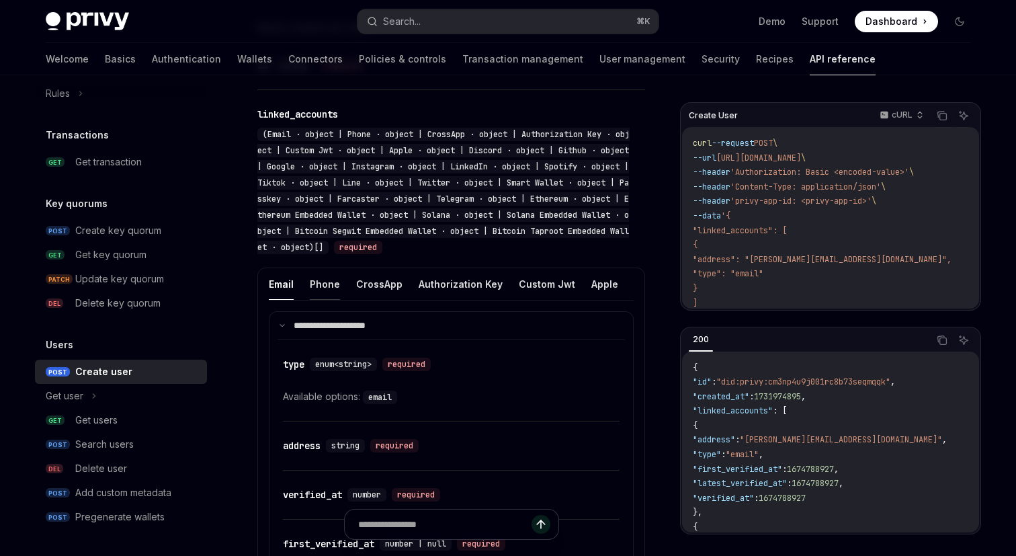
click at [318, 300] on button "Phone" at bounding box center [325, 284] width 30 height 32
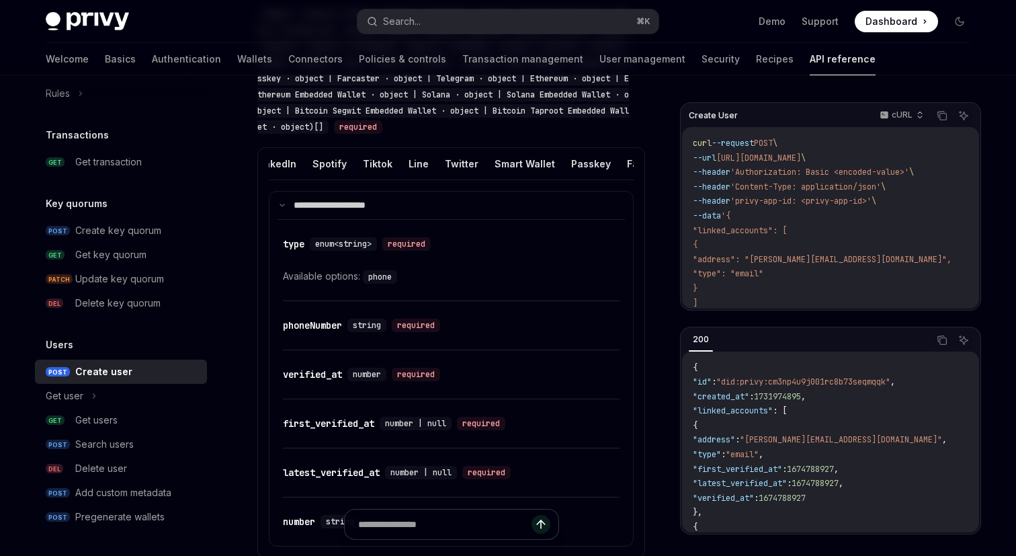
scroll to position [0, 597]
click at [442, 179] on button "Twitter" at bounding box center [459, 164] width 34 height 32
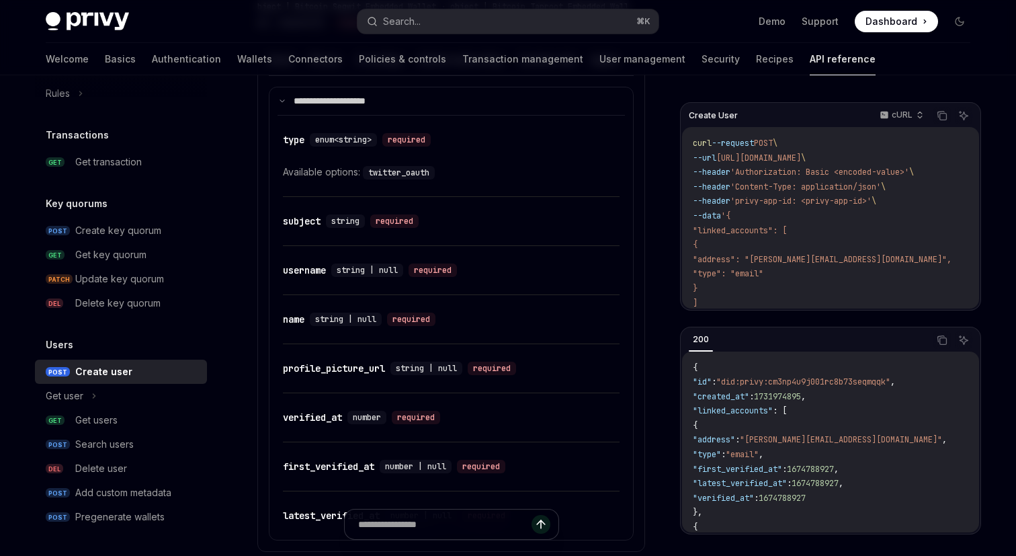
scroll to position [1314, 0]
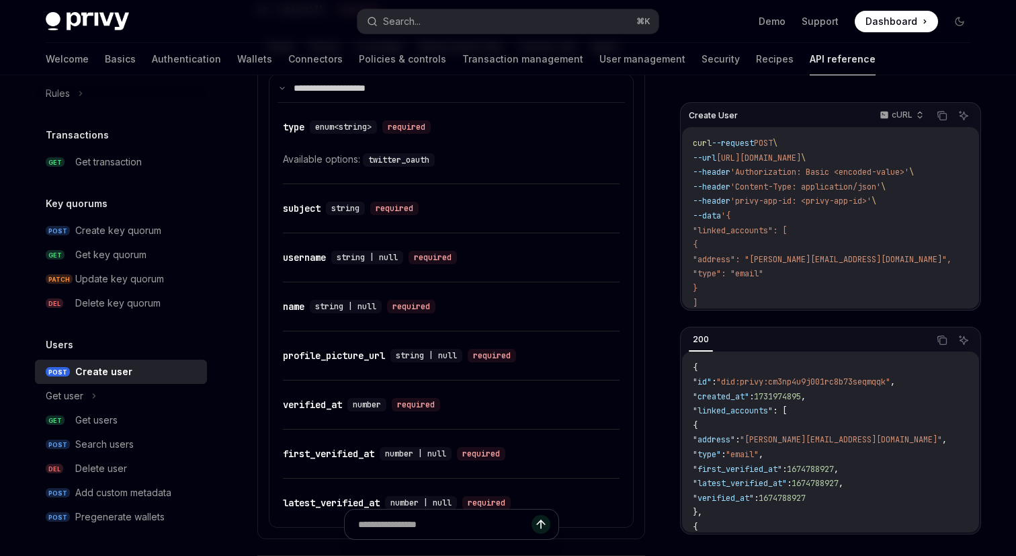
click at [619, 301] on div "​ name string | null required" at bounding box center [451, 306] width 337 height 48
click at [610, 304] on div "​ name string | null required" at bounding box center [451, 306] width 337 height 48
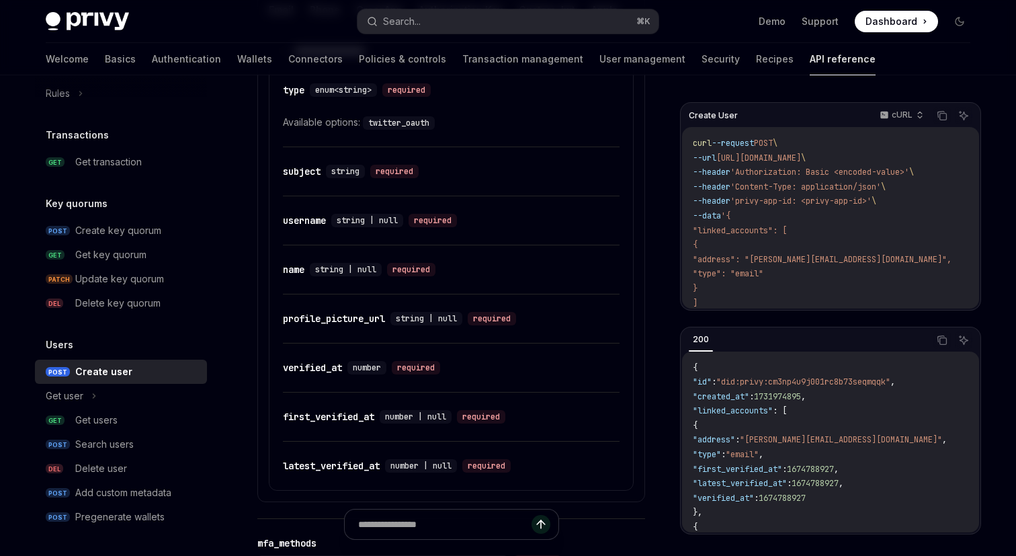
click at [610, 294] on div "​ name string | null required" at bounding box center [451, 269] width 337 height 48
click at [588, 274] on div "​ name string | null required" at bounding box center [451, 269] width 337 height 48
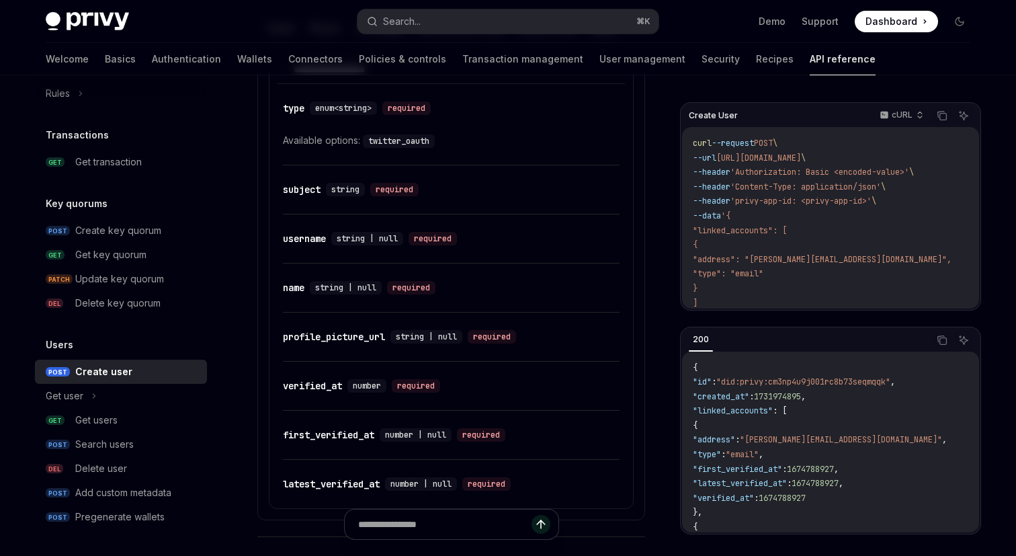
click at [588, 263] on div "​ username string | null required" at bounding box center [451, 238] width 337 height 48
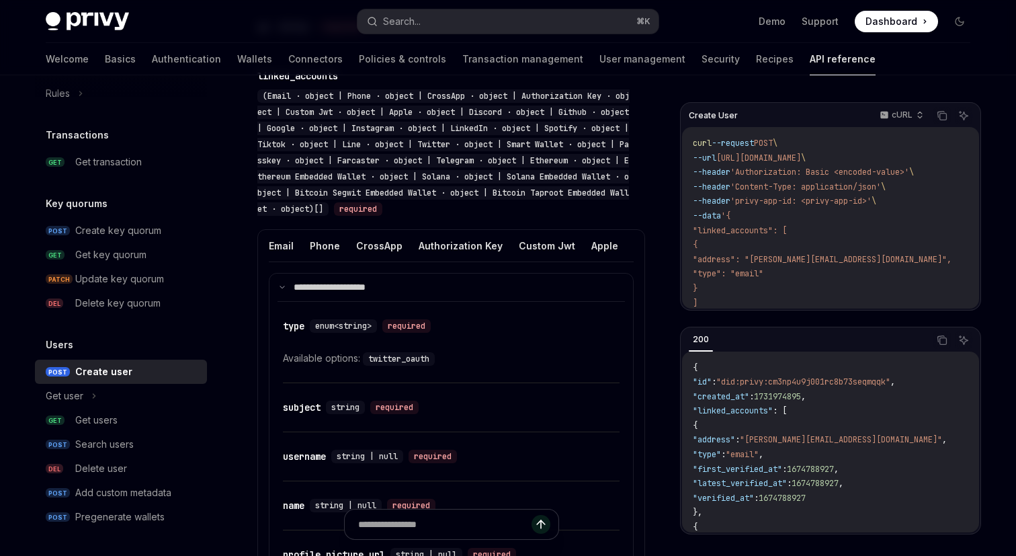
type textarea "*"
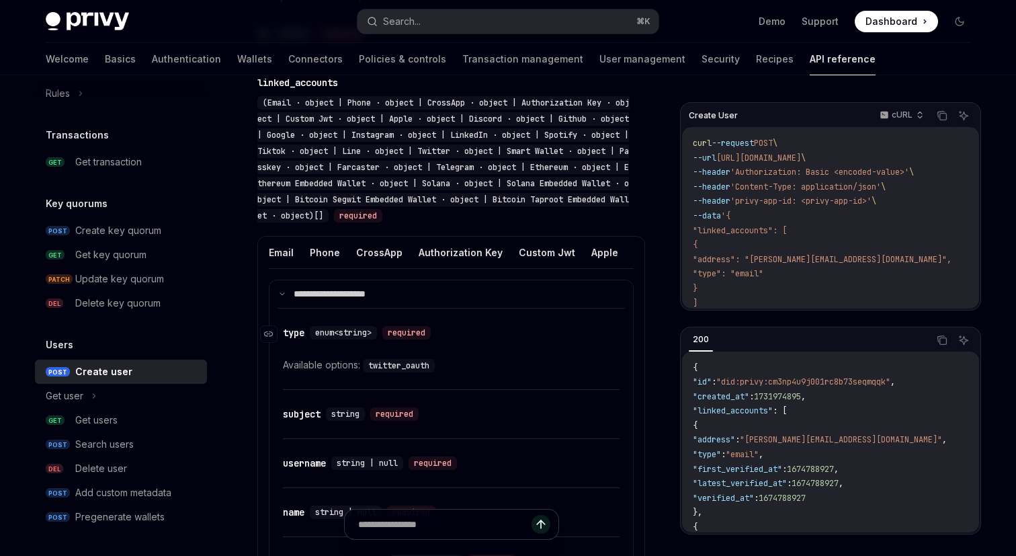
click at [559, 341] on div "​ type enum<string> required" at bounding box center [444, 333] width 323 height 16
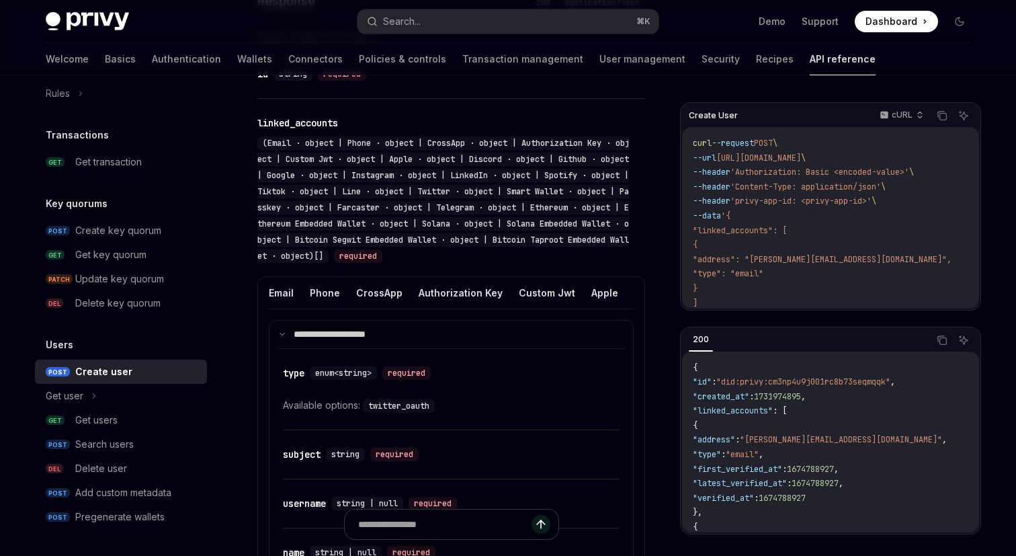
click at [555, 320] on div "Email Phone CrossApp Authorization Key Custom Jwt Apple Discord Github Google I…" at bounding box center [451, 298] width 365 height 43
click at [637, 362] on div "**********" at bounding box center [451, 531] width 388 height 510
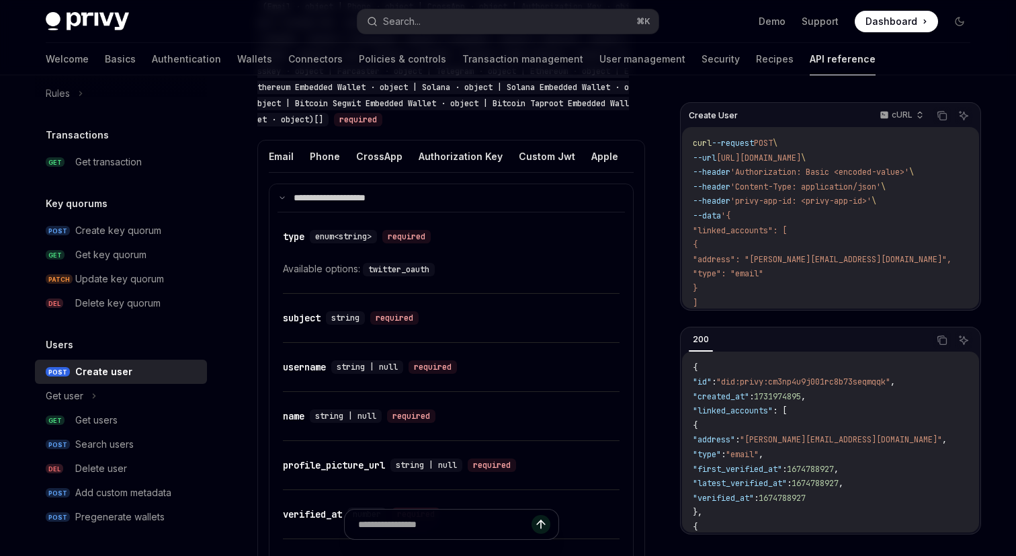
click at [641, 394] on div "**********" at bounding box center [451, 395] width 388 height 510
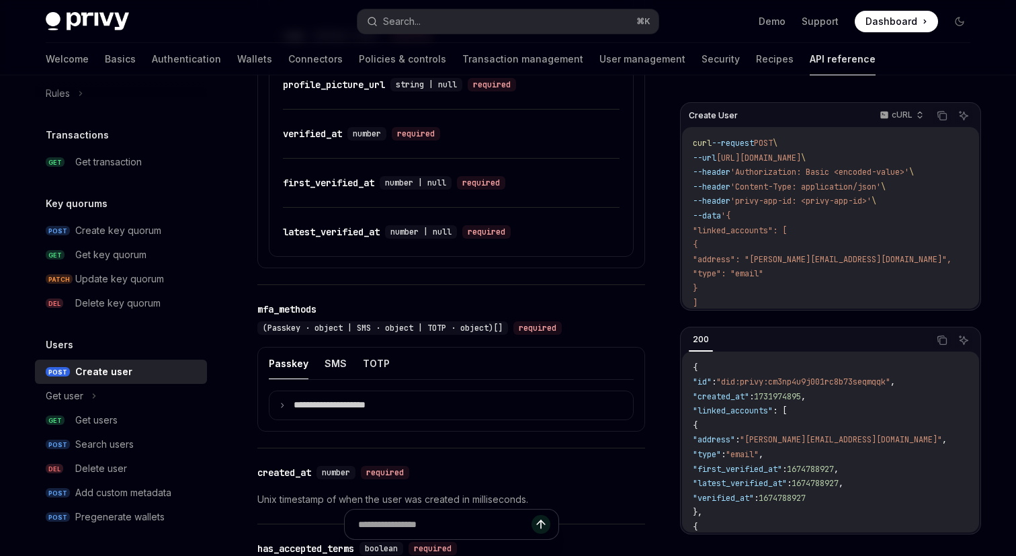
scroll to position [1362, 0]
